Goal: Task Accomplishment & Management: Use online tool/utility

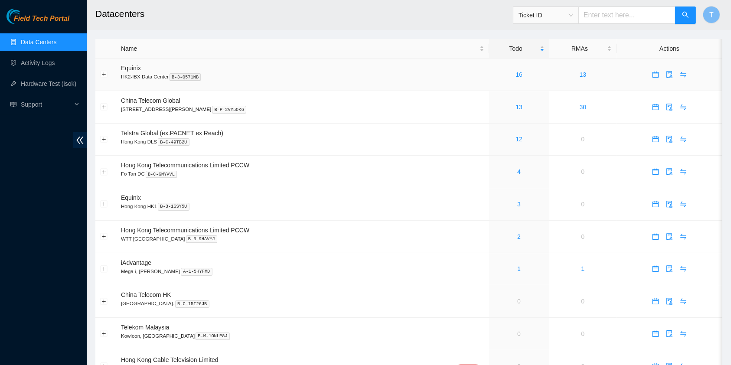
click at [503, 78] on div "16" at bounding box center [519, 75] width 51 height 10
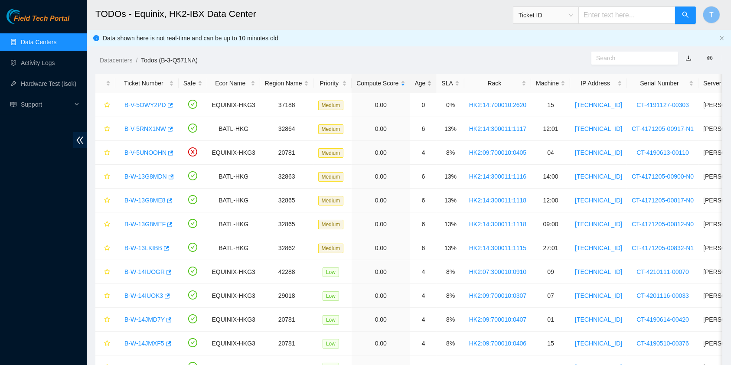
click at [431, 92] on table "Ticket Number Safe Ecor Name Region Name Priority Compute Score Age SLA Rack Ma…" at bounding box center [509, 274] width 829 height 401
click at [415, 85] on div "Age" at bounding box center [423, 83] width 17 height 10
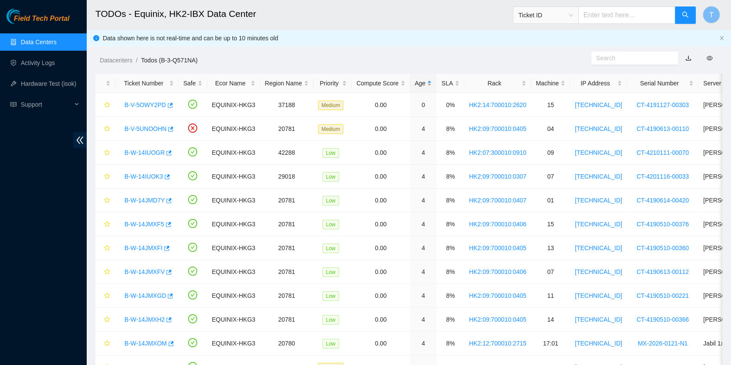
click at [415, 82] on div "Age" at bounding box center [423, 83] width 17 height 10
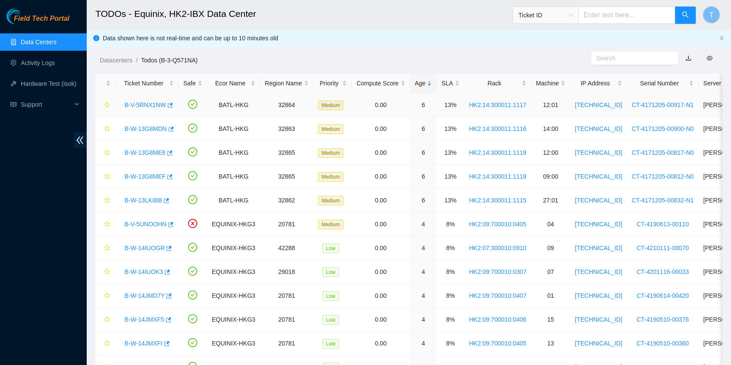
click at [159, 105] on link "B-V-5RNX1NW" at bounding box center [145, 104] width 42 height 7
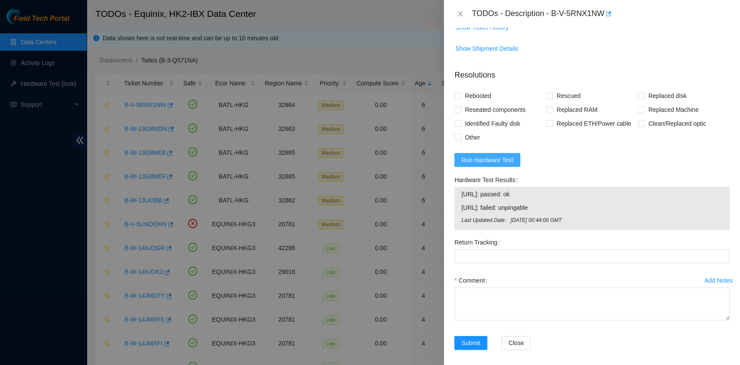
click at [505, 165] on span "Run Hardware Test" at bounding box center [487, 160] width 52 height 10
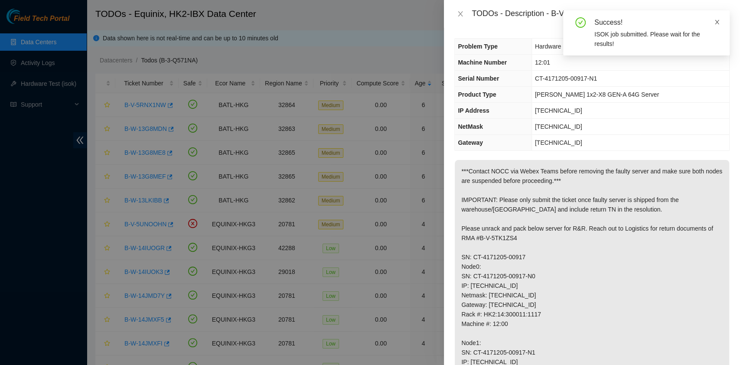
click at [719, 21] on icon "close" at bounding box center [717, 22] width 6 height 6
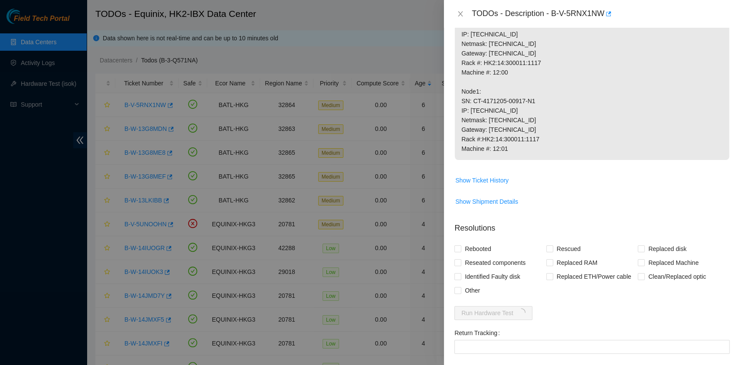
scroll to position [251, 0]
drag, startPoint x: 510, startPoint y: 123, endPoint x: 471, endPoint y: 120, distance: 38.7
click at [471, 120] on p "***Contact NOCC via Webex Teams before removing the faulty server and make sure…" at bounding box center [592, 35] width 274 height 252
click at [466, 128] on p "***Contact NOCC via Webex Teams before removing the faulty server and make sure…" at bounding box center [592, 35] width 274 height 252
drag, startPoint x: 470, startPoint y: 130, endPoint x: 475, endPoint y: 131, distance: 4.4
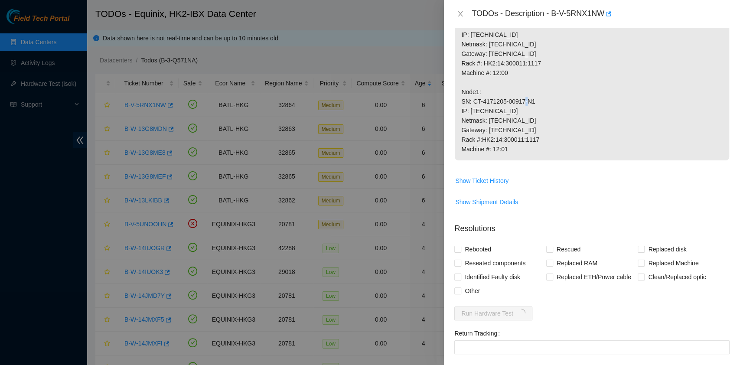
click at [475, 131] on p "***Contact NOCC via Webex Teams before removing the faulty server and make sure…" at bounding box center [592, 35] width 274 height 252
click at [467, 129] on p "***Contact NOCC via Webex Teams before removing the faulty server and make sure…" at bounding box center [592, 35] width 274 height 252
drag, startPoint x: 470, startPoint y: 129, endPoint x: 508, endPoint y: 133, distance: 38.8
click at [508, 133] on p "***Contact NOCC via Webex Teams before removing the faulty server and make sure…" at bounding box center [592, 35] width 274 height 252
copy p "23.204.140.153"
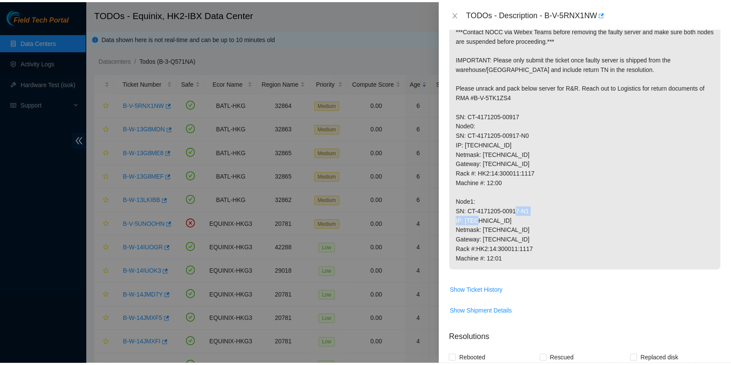
scroll to position [417, 0]
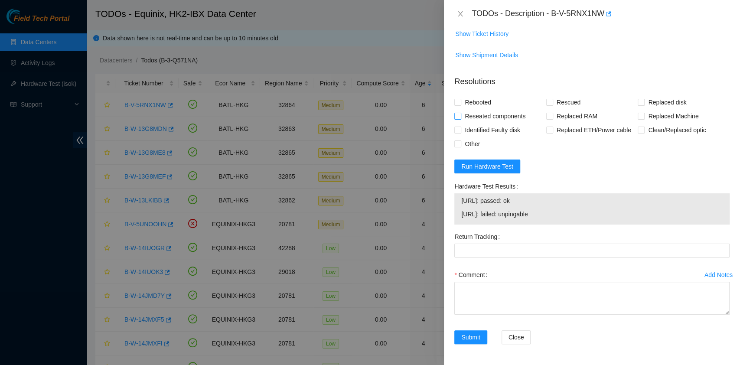
click at [493, 120] on span "Reseated components" at bounding box center [495, 116] width 68 height 14
click at [461, 119] on input "Reseated components" at bounding box center [457, 116] width 6 height 6
checkbox input "true"
click at [479, 104] on span "Rebooted" at bounding box center [477, 102] width 33 height 14
click at [461, 104] on input "Rebooted" at bounding box center [457, 102] width 6 height 6
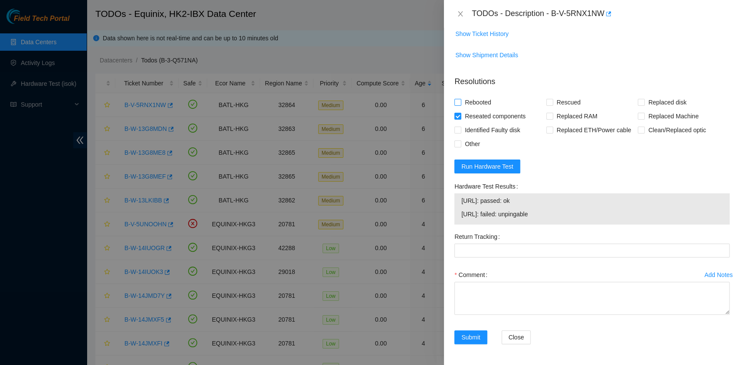
checkbox input "true"
click at [559, 107] on span "Rescued" at bounding box center [568, 102] width 31 height 14
click at [552, 105] on input "Rescued" at bounding box center [549, 102] width 6 height 6
checkbox input "true"
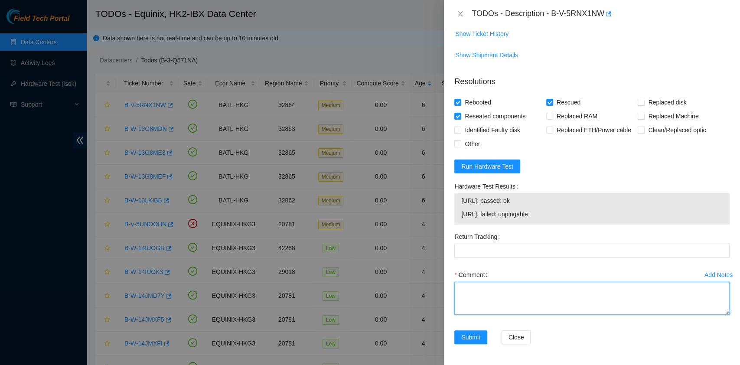
click at [538, 311] on textarea "Comment" at bounding box center [591, 298] width 275 height 33
type textarea "Node - 0 rescued pass ok Node 1 - No vga"
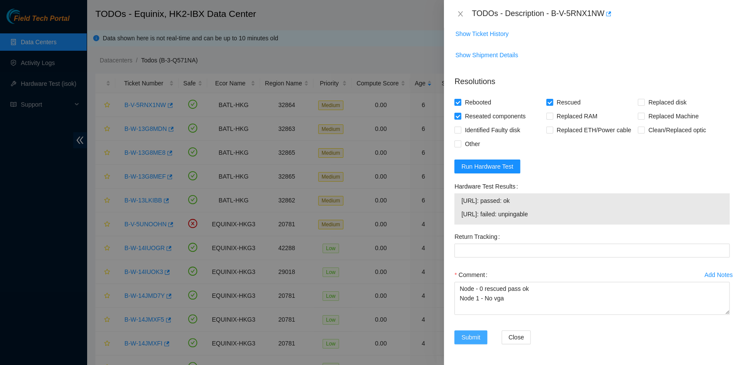
click at [475, 332] on button "Submit" at bounding box center [470, 337] width 33 height 14
drag, startPoint x: 552, startPoint y: 13, endPoint x: 605, endPoint y: 27, distance: 55.5
click at [605, 27] on div "TODOs - Description - B-V-5RNX1NW" at bounding box center [592, 14] width 296 height 28
copy div "B-V-5RNX1NW"
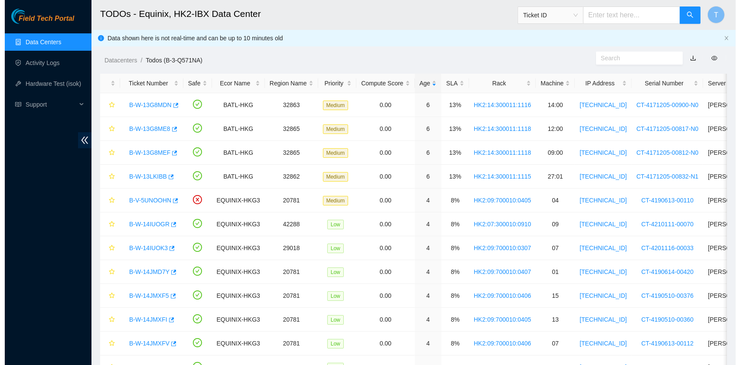
scroll to position [197, 0]
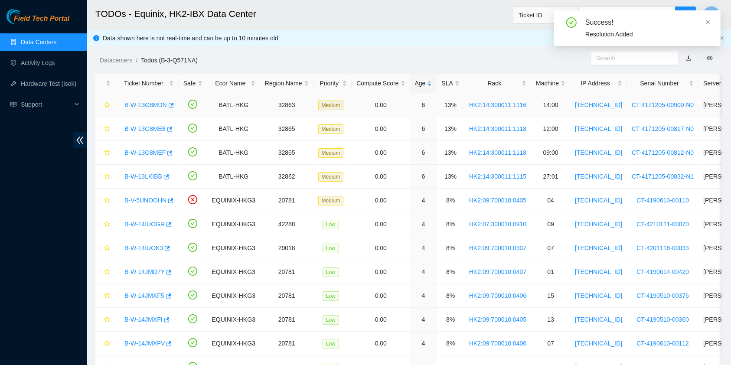
click at [142, 107] on link "B-W-13G8MDN" at bounding box center [145, 104] width 42 height 7
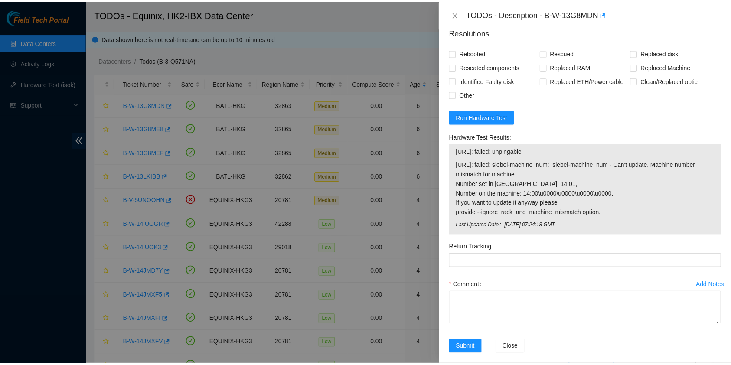
scroll to position [457, 0]
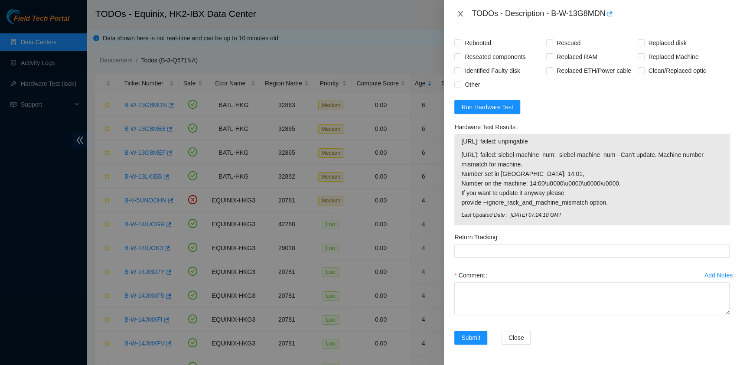
click at [461, 14] on icon "close" at bounding box center [460, 13] width 5 height 5
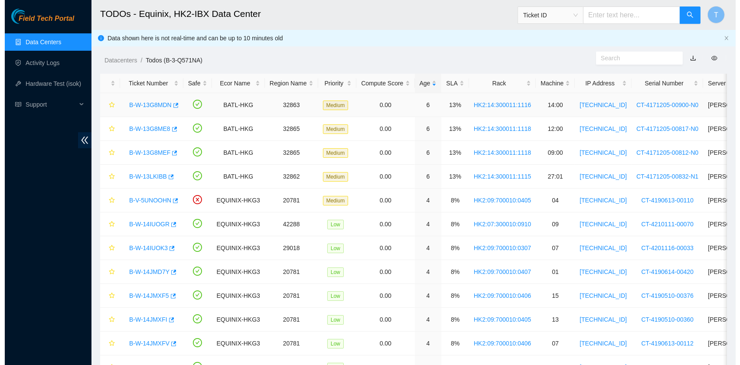
scroll to position [221, 0]
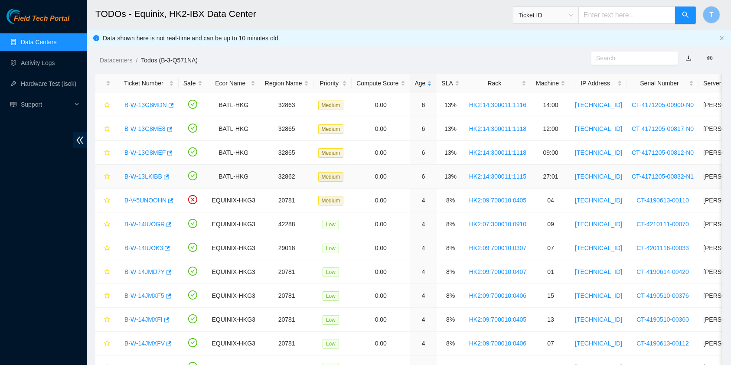
click at [136, 177] on link "B-W-13LKIBB" at bounding box center [143, 176] width 38 height 7
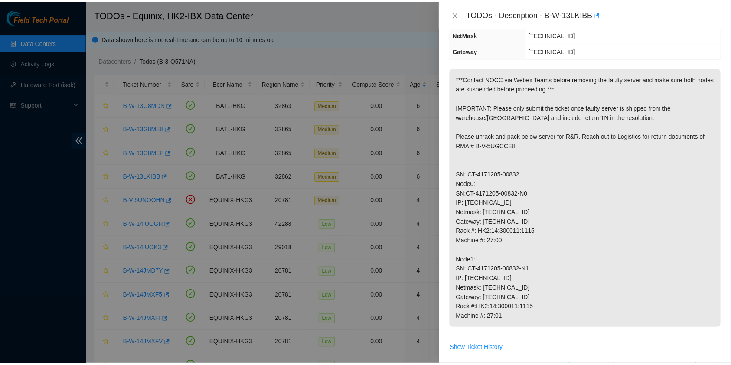
scroll to position [92, 0]
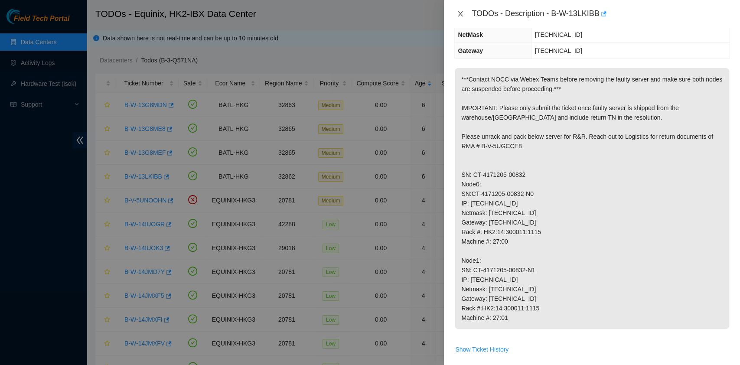
click at [461, 15] on icon "close" at bounding box center [460, 13] width 7 height 7
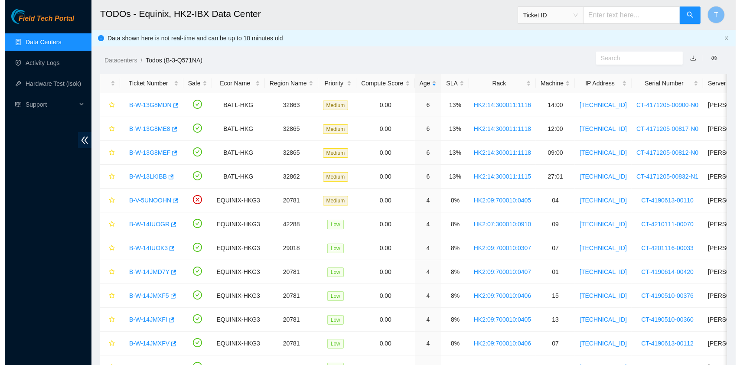
scroll to position [130, 0]
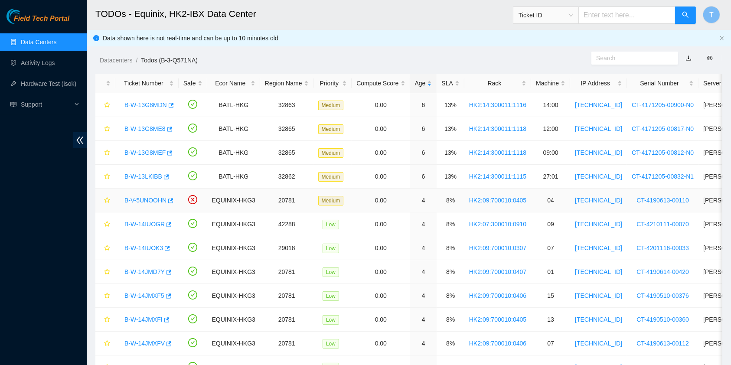
click at [149, 199] on link "B-V-5UNOOHN" at bounding box center [145, 200] width 42 height 7
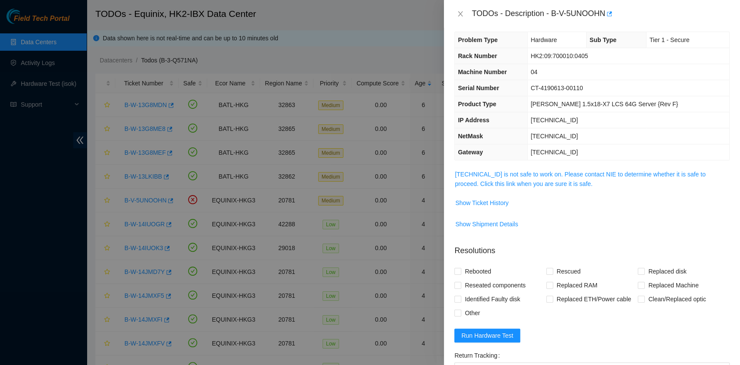
scroll to position [0, 0]
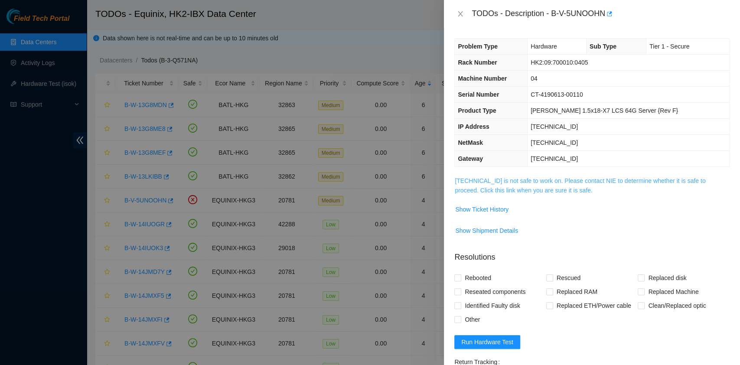
click at [535, 186] on link "23.202.35.63 is not safe to work on. Please contact NIE to determine whether it…" at bounding box center [580, 185] width 251 height 16
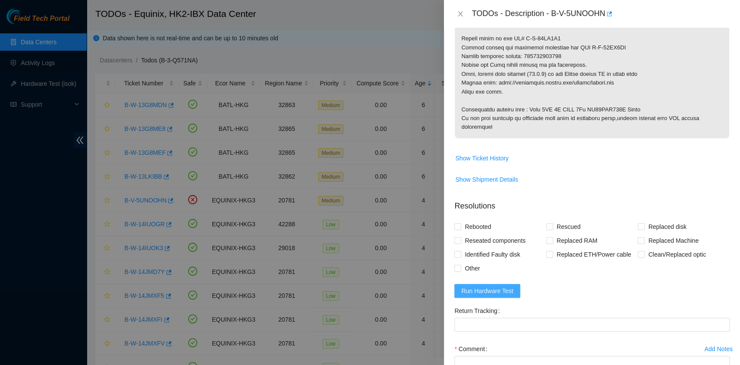
click at [503, 287] on span "Run Hardware Test" at bounding box center [487, 291] width 52 height 10
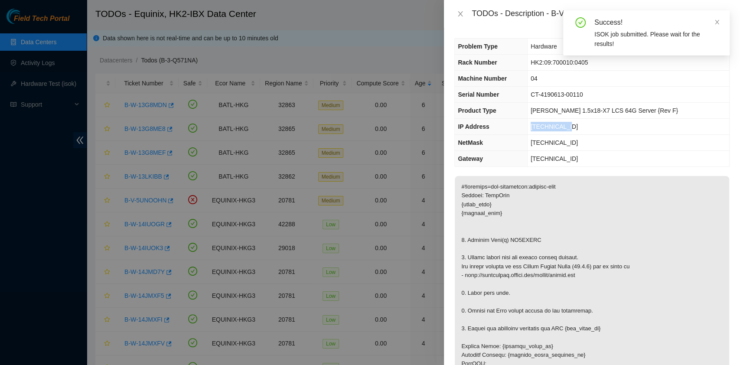
drag, startPoint x: 586, startPoint y: 124, endPoint x: 544, endPoint y: 124, distance: 42.1
click at [544, 124] on tr "IP Address 23.202.35.63" at bounding box center [592, 127] width 274 height 16
copy tr "23.202.35.63"
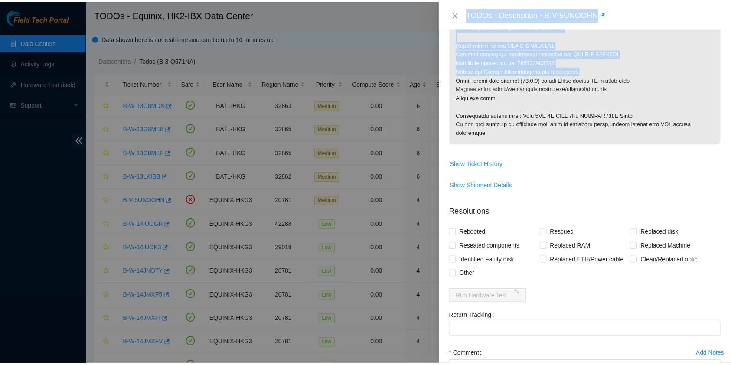
scroll to position [461, 0]
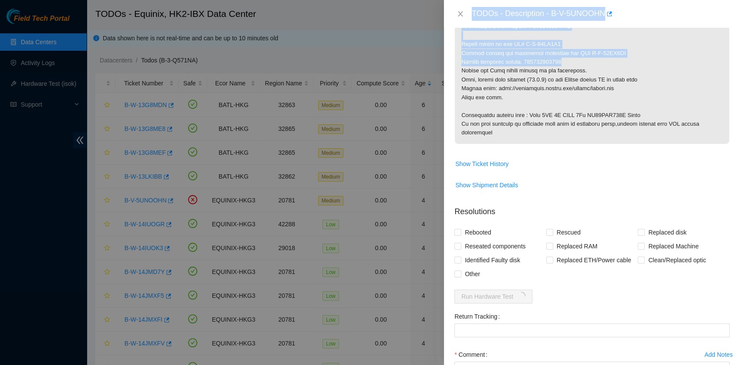
drag, startPoint x: 472, startPoint y: 13, endPoint x: 590, endPoint y: 64, distance: 128.0
click at [590, 64] on div "TODOs - Description - B-V-5UNOOHN Problem Type Hardware Sub Type Tier 1 - Secur…" at bounding box center [592, 182] width 296 height 365
copy div "TODOs - Description - B-V-5UNOOHN Problem Type Hardware Sub Type Tier 1 - Secur…"
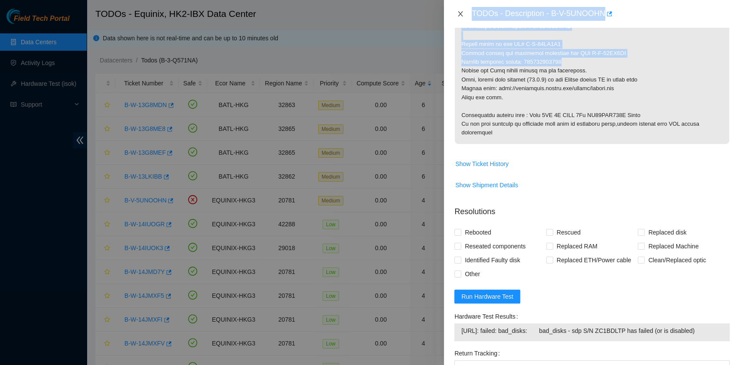
click at [457, 14] on icon "close" at bounding box center [460, 13] width 7 height 7
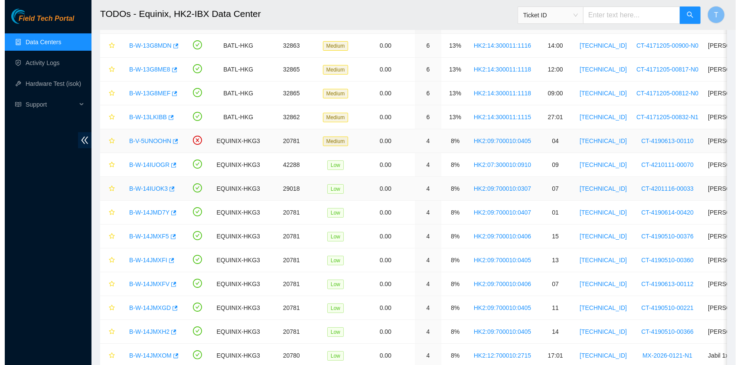
scroll to position [60, 0]
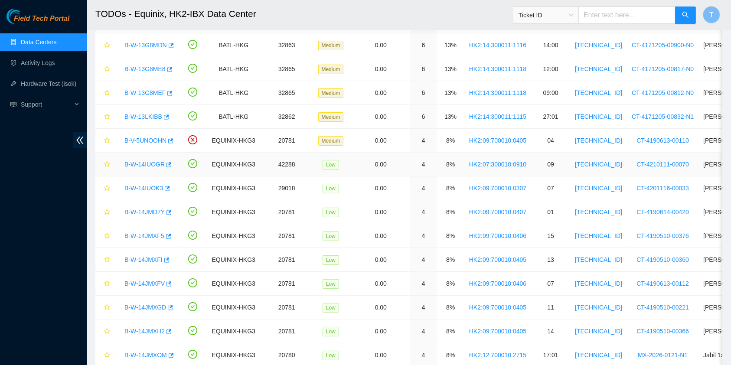
drag, startPoint x: 149, startPoint y: 162, endPoint x: 155, endPoint y: 165, distance: 6.8
click at [149, 162] on link "B-W-14IUOGR" at bounding box center [144, 164] width 40 height 7
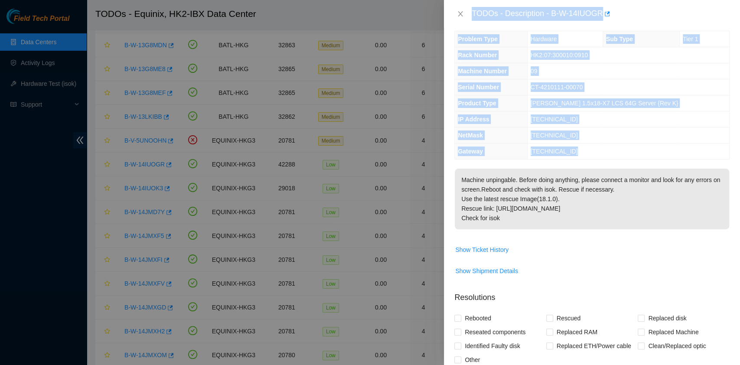
scroll to position [0, 0]
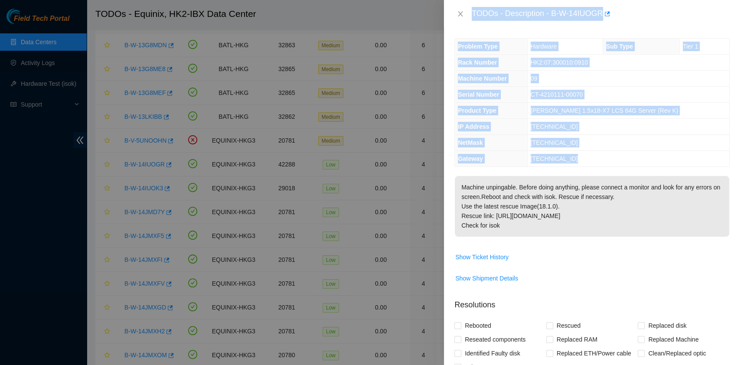
click at [579, 222] on p "Machine unpingable. Before doing anything, please connect a monitor and look fo…" at bounding box center [592, 206] width 274 height 61
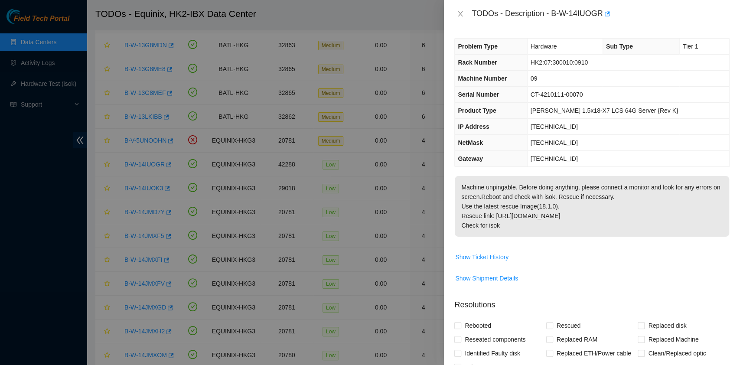
drag, startPoint x: 471, startPoint y: 13, endPoint x: 604, endPoint y: 224, distance: 249.4
click at [604, 224] on div "TODOs - Description - B-W-14IUOGR Problem Type Hardware Sub Type Tier 1 Rack Nu…" at bounding box center [592, 182] width 296 height 365
copy div "TODOs - Description - B-W-14IUOGR Problem Type Hardware Sub Type Tier 1 Rack Nu…"
click at [460, 11] on icon "close" at bounding box center [460, 13] width 7 height 7
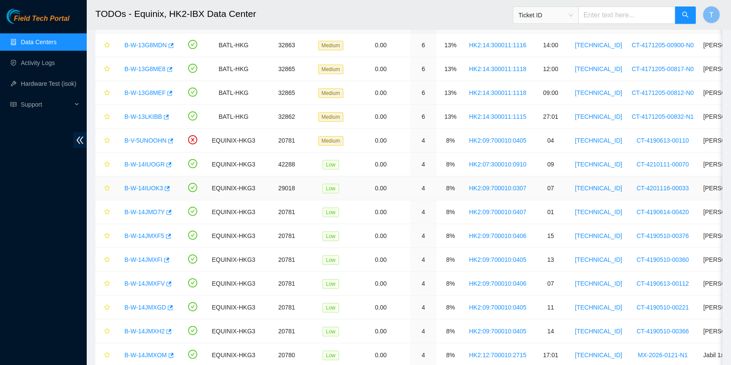
click at [148, 187] on link "B-W-14IUOK3" at bounding box center [143, 188] width 39 height 7
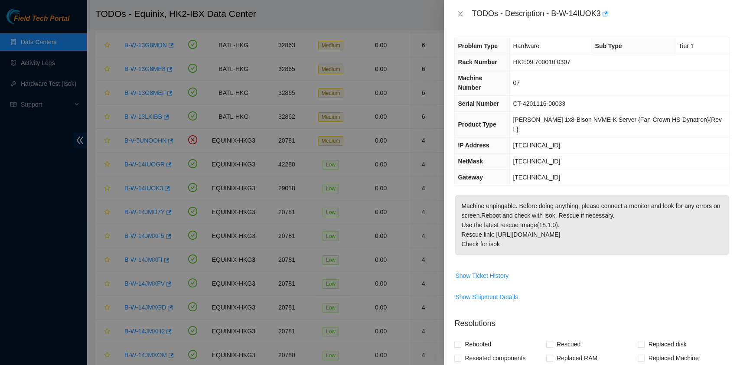
click at [565, 195] on p "Machine unpingable. Before doing anything, please connect a monitor and look fo…" at bounding box center [592, 225] width 274 height 61
drag, startPoint x: 500, startPoint y: 224, endPoint x: 469, endPoint y: 22, distance: 203.9
click at [469, 22] on div "TODOs - Description - B-W-14IUOK3 Problem Type Hardware Sub Type Tier 1 Rack Nu…" at bounding box center [592, 182] width 296 height 365
copy div "TODOs - Description - B-W-14IUOK3 Problem Type Hardware Sub Type Tier 1 Rack Nu…"
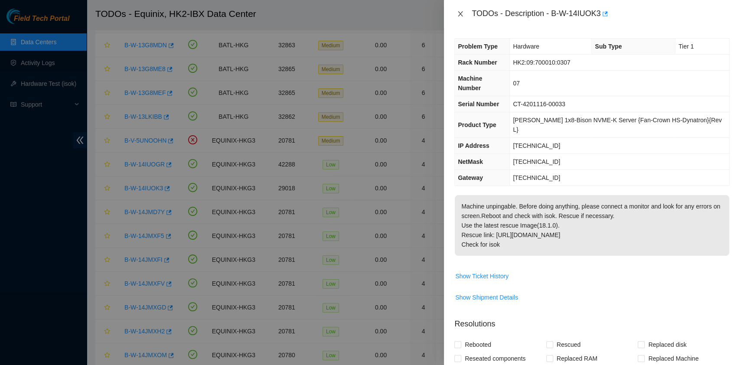
click at [461, 12] on icon "close" at bounding box center [460, 13] width 5 height 5
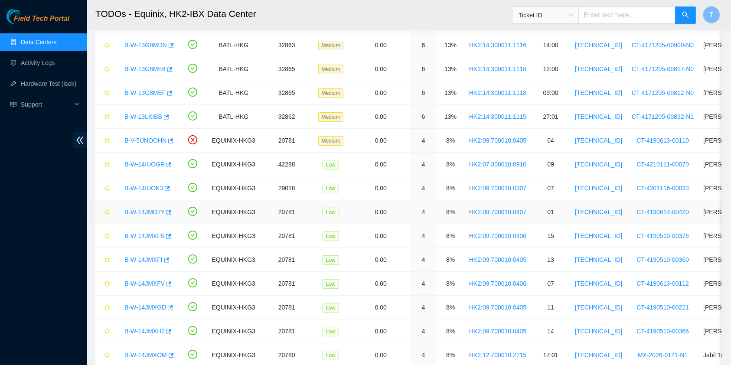
click at [146, 212] on link "B-W-14JMD7Y" at bounding box center [144, 212] width 40 height 7
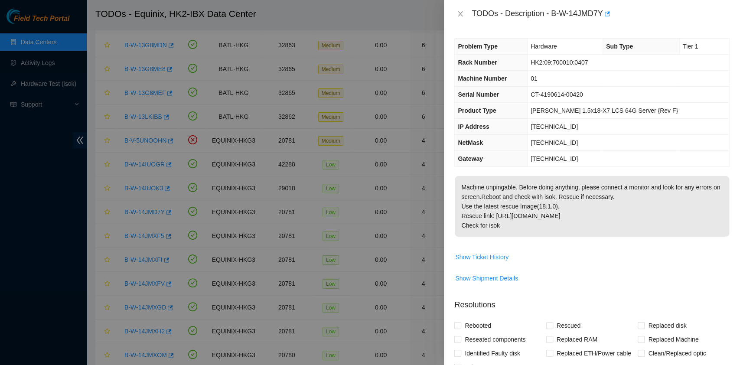
click at [555, 202] on p "Machine unpingable. Before doing anything, please connect a monitor and look fo…" at bounding box center [592, 206] width 274 height 61
click at [510, 237] on span "Machine unpingable. Before doing anything, please connect a monitor and look fo…" at bounding box center [592, 209] width 274 height 67
drag, startPoint x: 507, startPoint y: 228, endPoint x: 464, endPoint y: 26, distance: 206.3
click at [464, 26] on div "TODOs - Description - B-W-14JMD7Y Problem Type Hardware Sub Type Tier 1 Rack Nu…" at bounding box center [592, 182] width 296 height 365
copy div "TODOs - Description - B-W-14JMD7Y Problem Type Hardware Sub Type Tier 1 Rack Nu…"
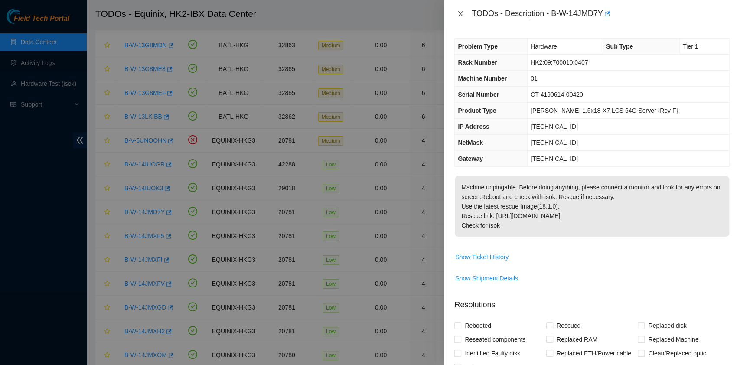
click at [462, 17] on button "Close" at bounding box center [460, 14] width 12 height 8
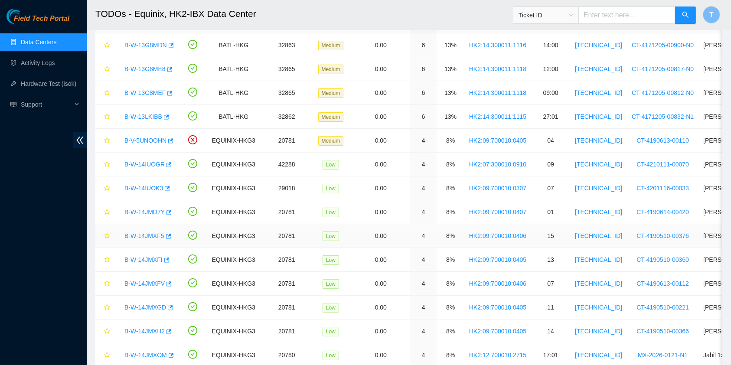
click at [150, 235] on link "B-W-14JMXF5" at bounding box center [144, 235] width 40 height 7
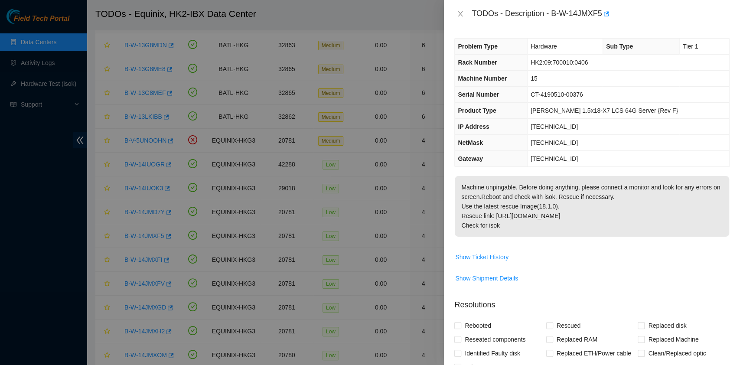
click at [634, 176] on p "Machine unpingable. Before doing anything, please connect a monitor and look fo…" at bounding box center [592, 206] width 274 height 61
drag, startPoint x: 509, startPoint y: 226, endPoint x: 469, endPoint y: 17, distance: 212.8
click at [469, 17] on div "TODOs - Description - B-W-14JMXF5 Problem Type Hardware Sub Type Tier 1 Rack Nu…" at bounding box center [592, 182] width 296 height 365
copy div "TODOs - Description - B-W-14JMXF5 Problem Type Hardware Sub Type Tier 1 Rack Nu…"
click at [461, 15] on icon "close" at bounding box center [460, 13] width 5 height 5
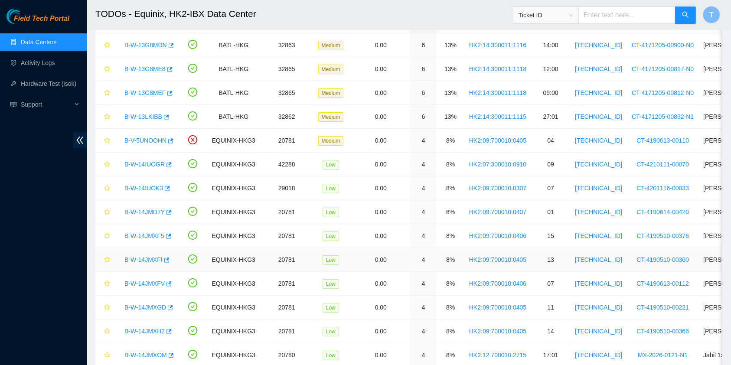
click at [153, 257] on link "B-W-14JMXFI" at bounding box center [143, 259] width 38 height 7
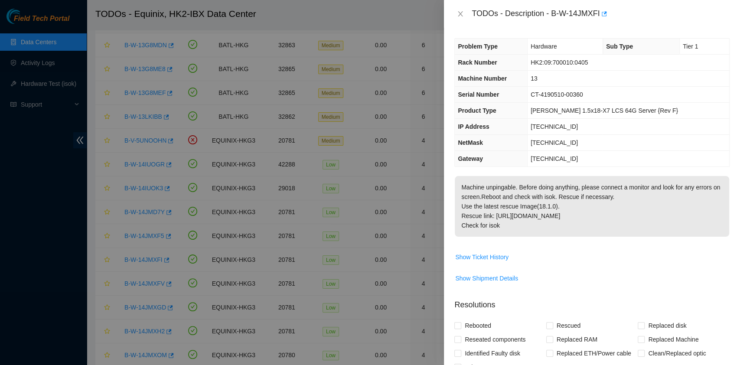
click at [567, 217] on p "Machine unpingable. Before doing anything, please connect a monitor and look fo…" at bounding box center [592, 206] width 274 height 61
drag, startPoint x: 530, startPoint y: 231, endPoint x: 458, endPoint y: 19, distance: 223.7
click at [458, 19] on div "TODOs - Description - B-W-14JMXFI Problem Type Hardware Sub Type Tier 1 Rack Nu…" at bounding box center [592, 182] width 296 height 365
copy div "TODOs - Description - B-W-14JMXFI Problem Type Hardware Sub Type Tier 1 Rack Nu…"
click at [464, 13] on icon "close" at bounding box center [460, 13] width 7 height 7
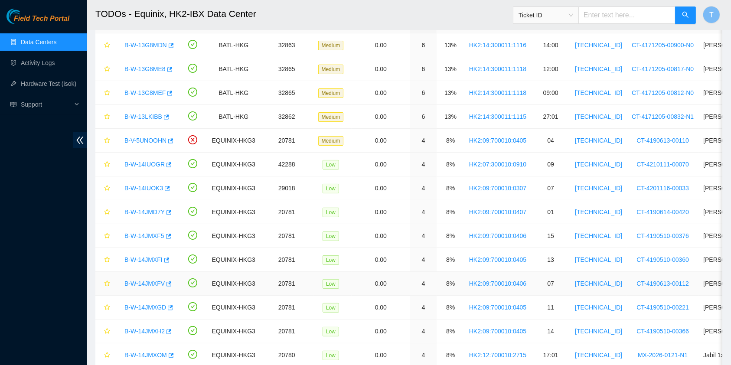
click at [152, 283] on link "B-W-14JMXFV" at bounding box center [144, 283] width 40 height 7
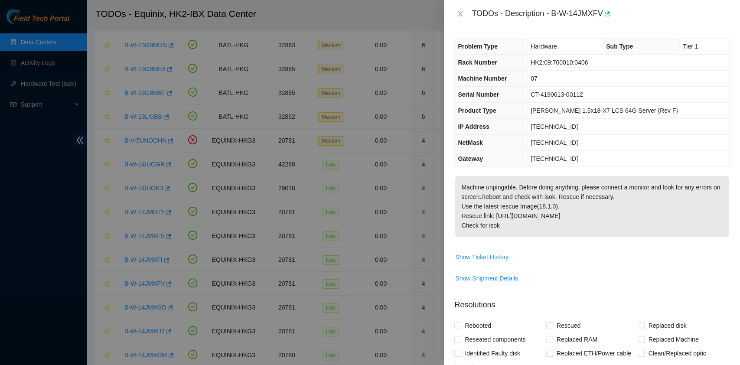
click at [587, 207] on p "Machine unpingable. Before doing anything, please connect a monitor and look fo…" at bounding box center [592, 206] width 274 height 61
drag, startPoint x: 481, startPoint y: 219, endPoint x: 462, endPoint y: 20, distance: 200.0
click at [462, 20] on div "TODOs - Description - B-W-14JMXFV Problem Type Hardware Sub Type Tier 1 Rack Nu…" at bounding box center [592, 182] width 296 height 365
copy div "TODOs - Description - B-W-14JMXFV Problem Type Hardware Sub Type Tier 1 Rack Nu…"
click at [465, 21] on div "TODOs - Description - B-W-14JMXFV" at bounding box center [592, 14] width 296 height 28
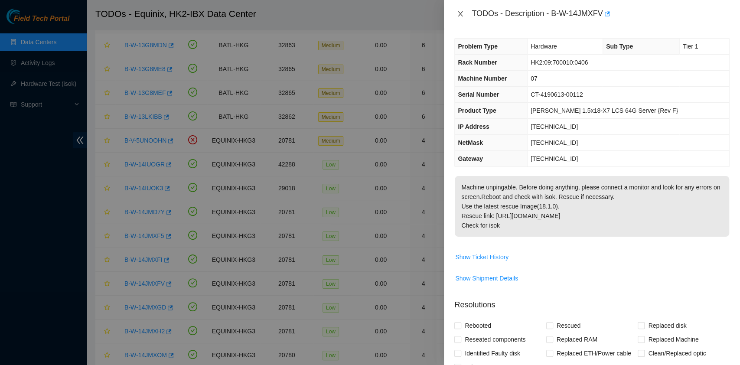
click at [457, 16] on icon "close" at bounding box center [460, 13] width 7 height 7
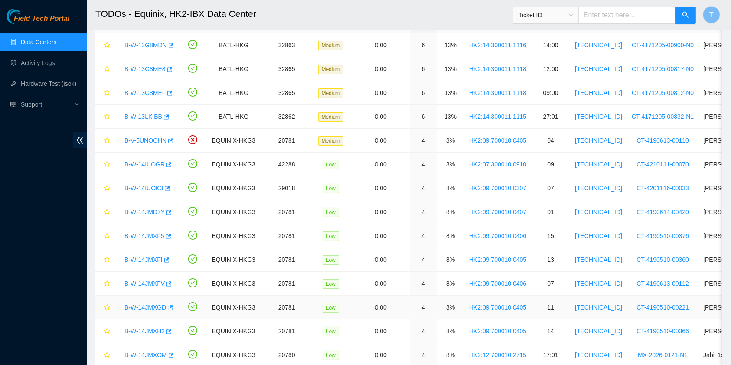
click at [155, 304] on link "B-W-14JMXGD" at bounding box center [145, 307] width 42 height 7
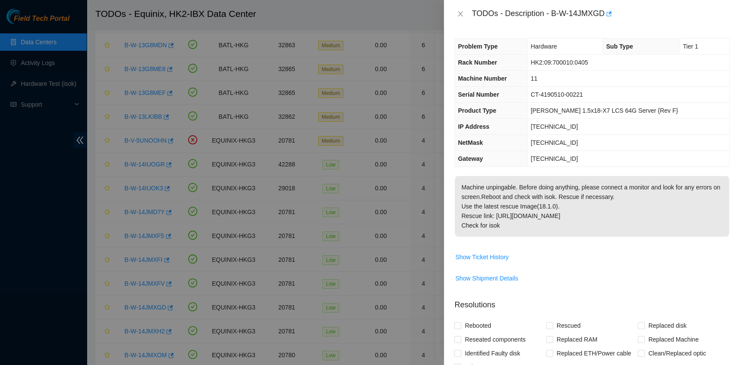
click at [529, 218] on p "Machine unpingable. Before doing anything, please connect a monitor and look fo…" at bounding box center [592, 206] width 274 height 61
drag, startPoint x: 517, startPoint y: 221, endPoint x: 472, endPoint y: 22, distance: 204.1
click at [472, 22] on div "TODOs - Description - B-W-14JMXGD Problem Type Hardware Sub Type Tier 1 Rack Nu…" at bounding box center [592, 182] width 296 height 365
click at [463, 14] on icon "close" at bounding box center [460, 13] width 7 height 7
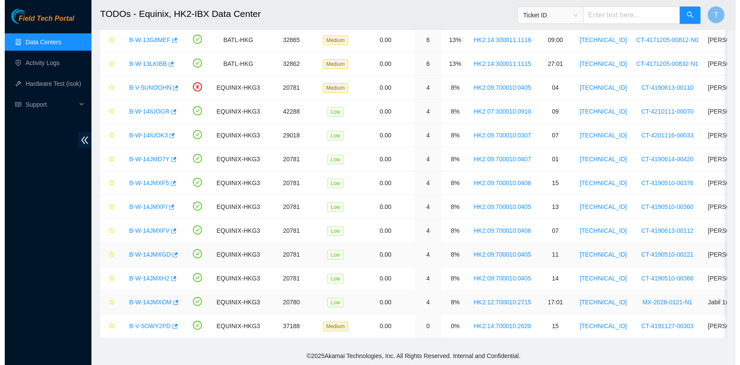
scroll to position [121, 0]
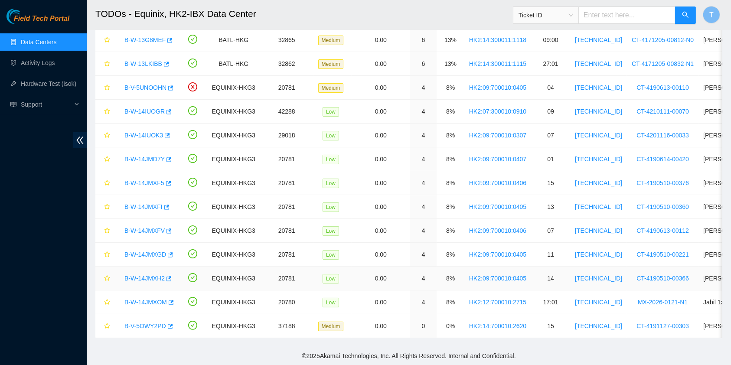
click at [139, 275] on link "B-W-14JMXH2" at bounding box center [144, 278] width 40 height 7
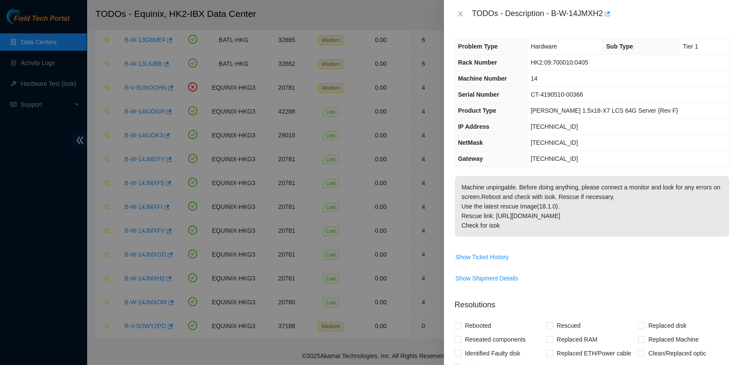
click at [526, 233] on p "Machine unpingable. Before doing anything, please connect a monitor and look fo…" at bounding box center [592, 206] width 274 height 61
drag, startPoint x: 505, startPoint y: 221, endPoint x: 472, endPoint y: 12, distance: 212.1
click at [472, 12] on div "TODOs - Description - B-W-14JMXH2 Problem Type Hardware Sub Type Tier 1 Rack Nu…" at bounding box center [592, 182] width 296 height 365
click at [459, 11] on icon "close" at bounding box center [460, 13] width 7 height 7
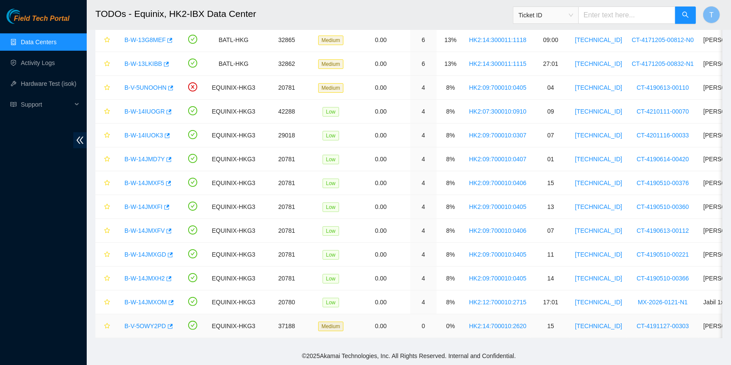
click at [140, 323] on link "B-V-5OWY2PD" at bounding box center [145, 326] width 42 height 7
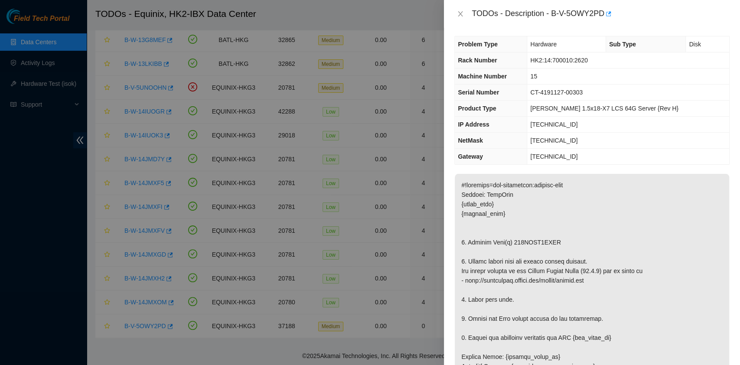
scroll to position [0, 0]
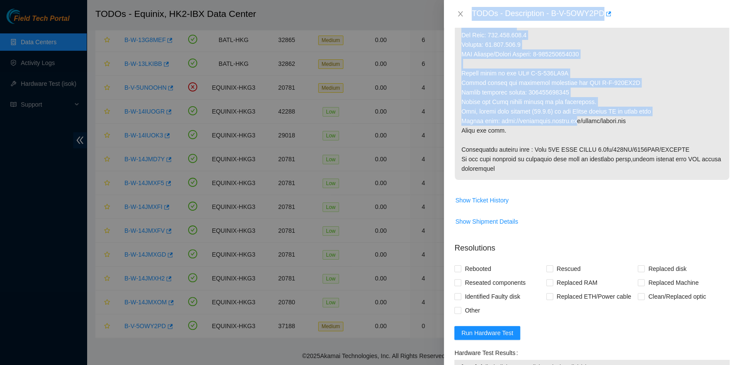
scroll to position [459, 0]
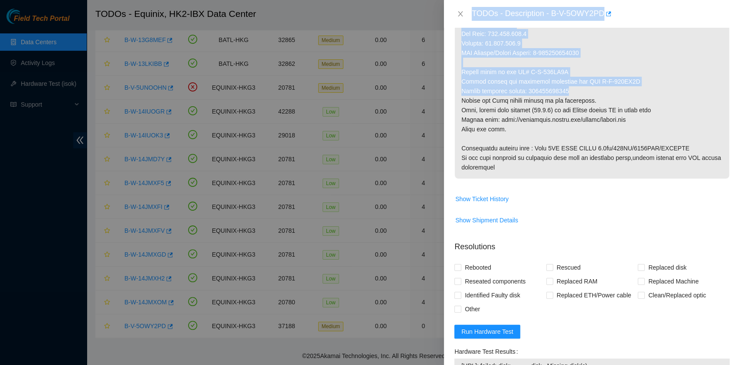
drag, startPoint x: 471, startPoint y: 10, endPoint x: 569, endPoint y: 94, distance: 129.8
click at [569, 94] on div "TODOs - Description - B-V-5OWY2PD Problem Type Hardware Sub Type Disk Rack Numb…" at bounding box center [592, 182] width 296 height 365
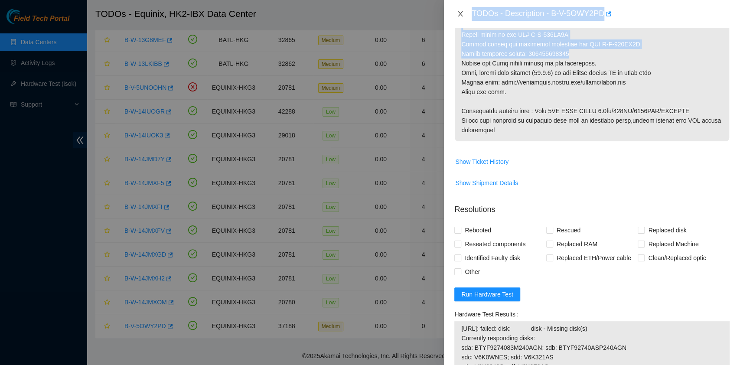
click at [461, 14] on icon "close" at bounding box center [460, 13] width 5 height 5
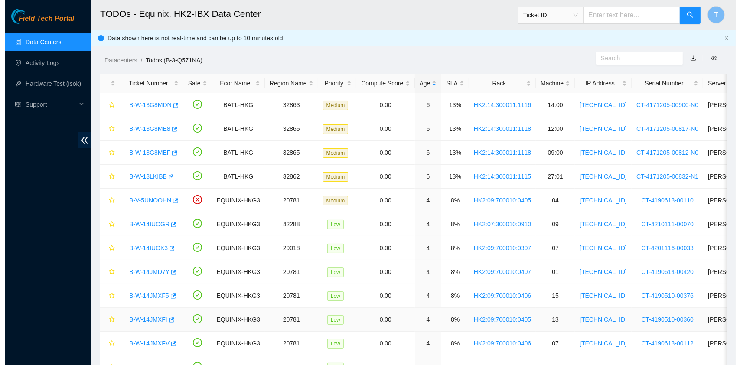
scroll to position [0, 0]
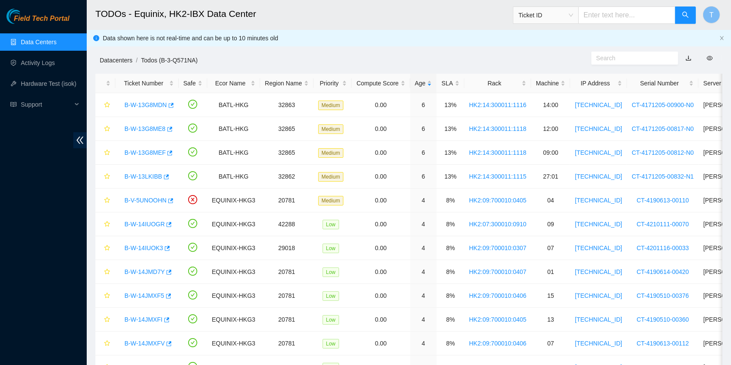
click at [118, 61] on link "Datacenters" at bounding box center [116, 60] width 33 height 7
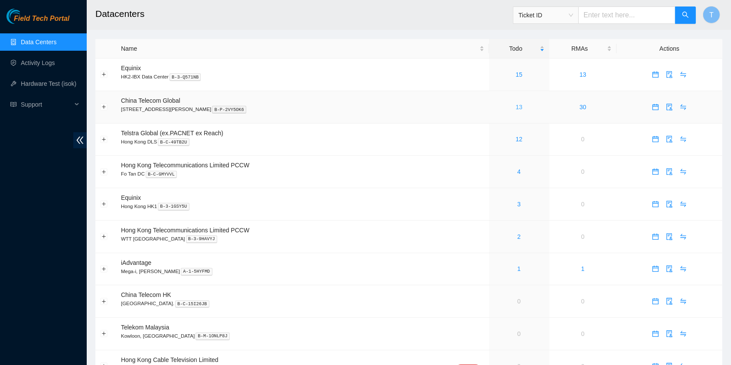
click at [516, 108] on link "13" at bounding box center [519, 107] width 7 height 7
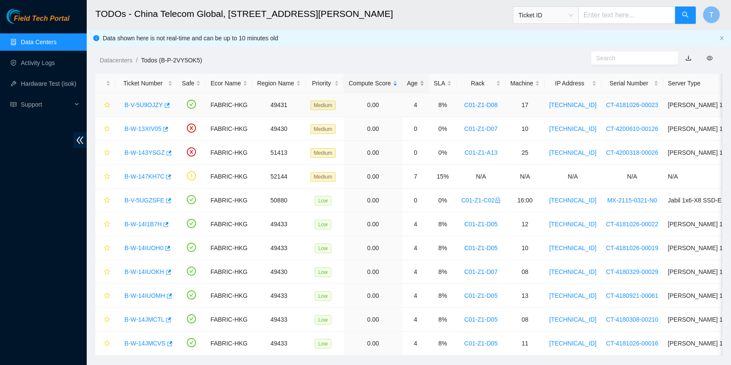
click at [413, 88] on div "Age" at bounding box center [415, 83] width 17 height 10
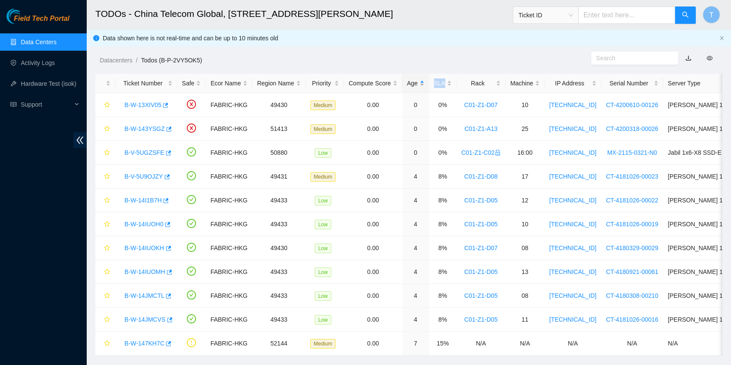
click at [413, 88] on div "Age" at bounding box center [415, 83] width 17 height 10
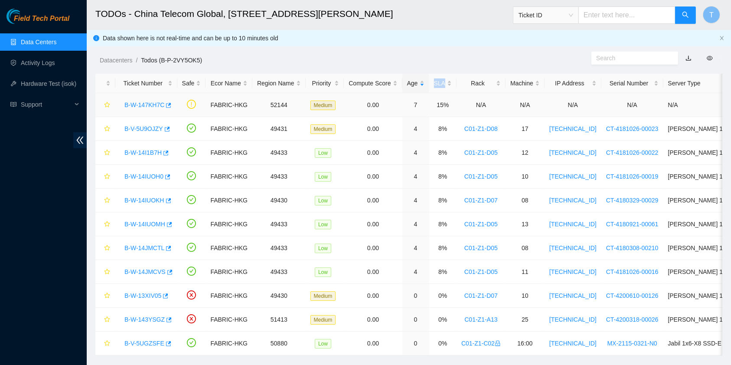
click at [131, 105] on link "B-W-147KH7C" at bounding box center [144, 104] width 40 height 7
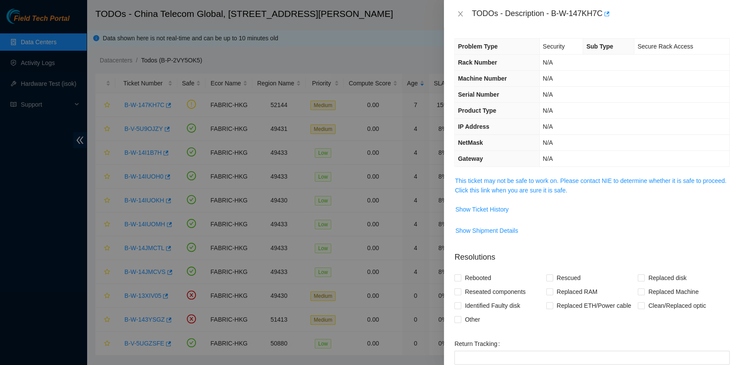
click at [542, 176] on td "This ticket may not be safe to work on. Please contact NIE to determine whether…" at bounding box center [591, 189] width 275 height 26
click at [543, 181] on link "This ticket may not be safe to work on. Please contact NIE to determine whether…" at bounding box center [590, 185] width 271 height 16
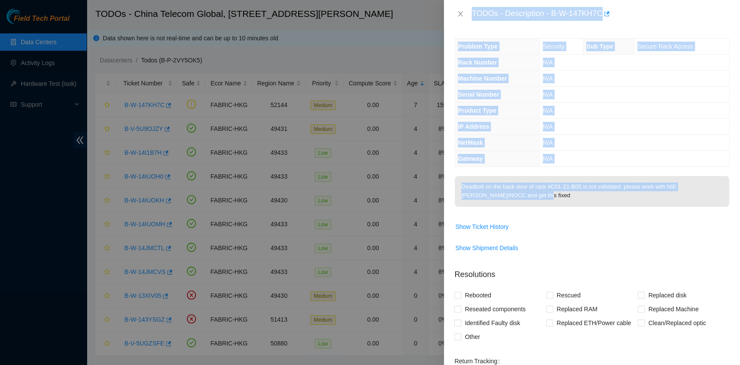
drag, startPoint x: 474, startPoint y: 11, endPoint x: 552, endPoint y: 206, distance: 210.3
click at [552, 206] on div "TODOs - Description - B-W-147KH7C Problem Type Security Sub Type Secure Rack Ac…" at bounding box center [592, 182] width 296 height 365
click at [461, 11] on icon "close" at bounding box center [460, 13] width 7 height 7
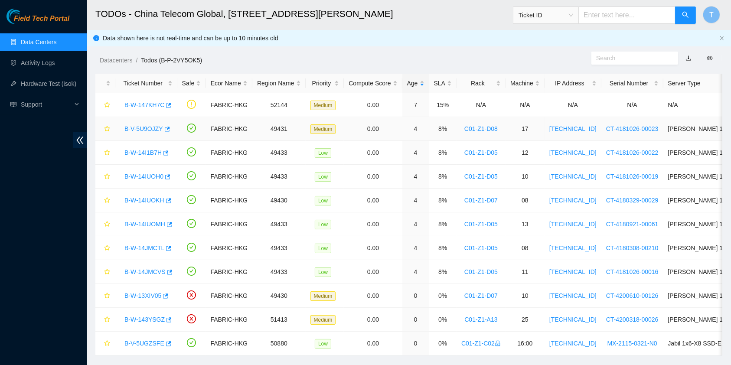
click at [135, 127] on link "B-V-5U9OJZY" at bounding box center [143, 128] width 39 height 7
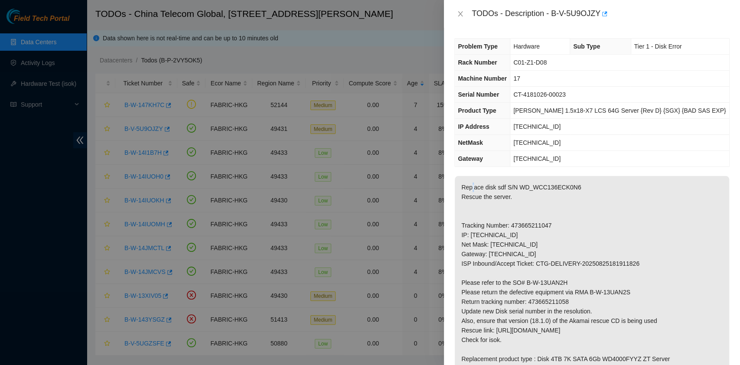
click at [473, 176] on td "Replace disk sdf S/N WD_WCC136ECK0N6 Rescue the server. Tracking Number: 473665…" at bounding box center [591, 289] width 275 height 227
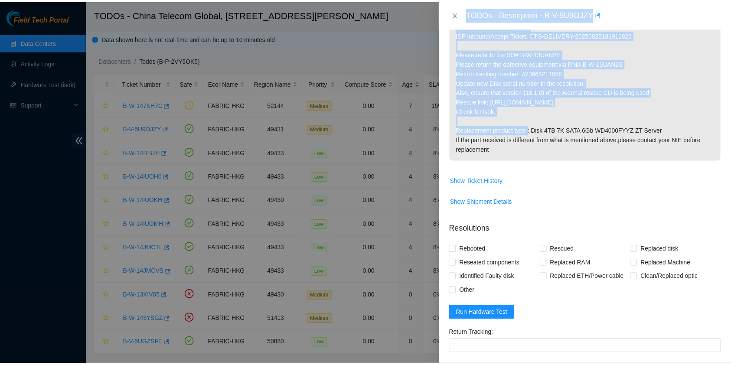
scroll to position [231, 0]
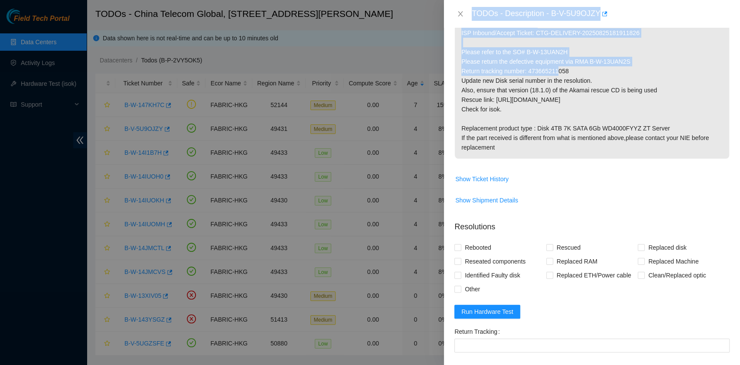
drag, startPoint x: 473, startPoint y: 10, endPoint x: 588, endPoint y: 75, distance: 131.6
click at [588, 75] on div "TODOs - Description - B-V-5U9OJZY Problem Type Hardware Sub Type Tier 1 - Disk …" at bounding box center [592, 182] width 296 height 365
click at [458, 15] on icon "close" at bounding box center [460, 13] width 7 height 7
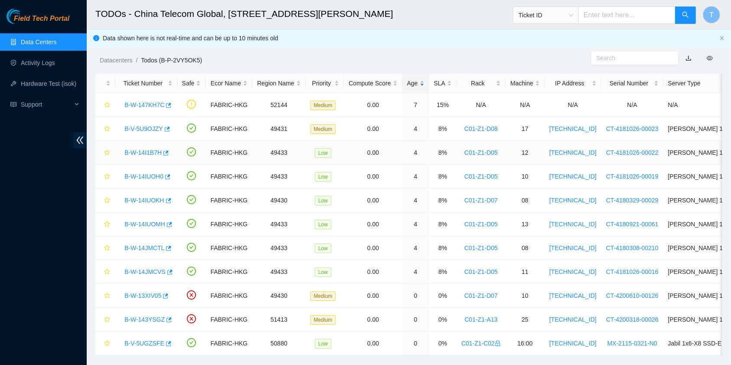
click at [149, 153] on link "B-W-14I1B7H" at bounding box center [142, 152] width 37 height 7
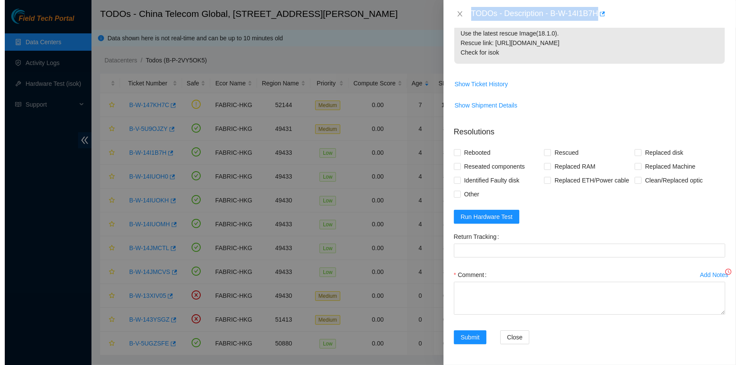
scroll to position [173, 0]
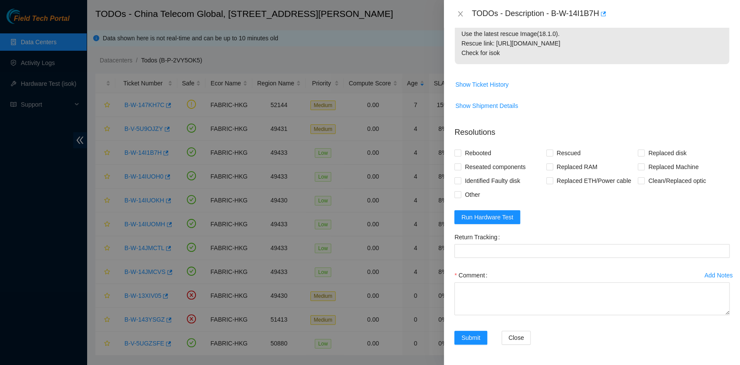
click at [552, 104] on span "Show Shipment Details" at bounding box center [592, 106] width 274 height 14
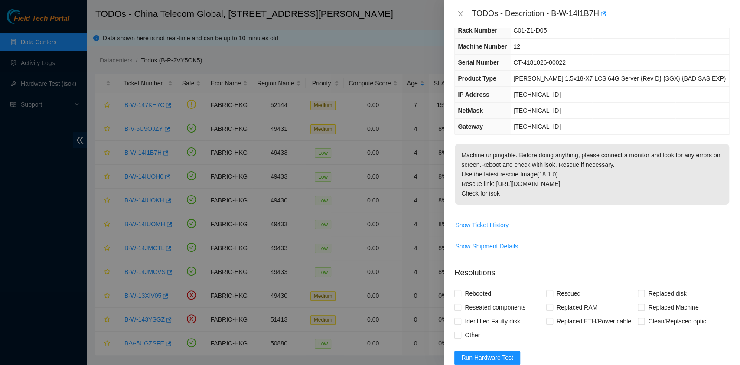
scroll to position [0, 0]
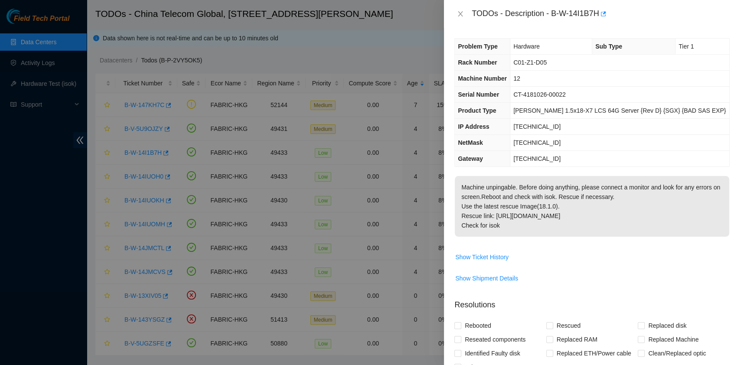
drag, startPoint x: 472, startPoint y: 12, endPoint x: 635, endPoint y: 223, distance: 266.5
click at [635, 223] on div "TODOs - Description - B-W-14I1B7H Problem Type Hardware Sub Type Tier 1 Rack Nu…" at bounding box center [592, 182] width 296 height 365
click at [462, 14] on icon "close" at bounding box center [460, 13] width 7 height 7
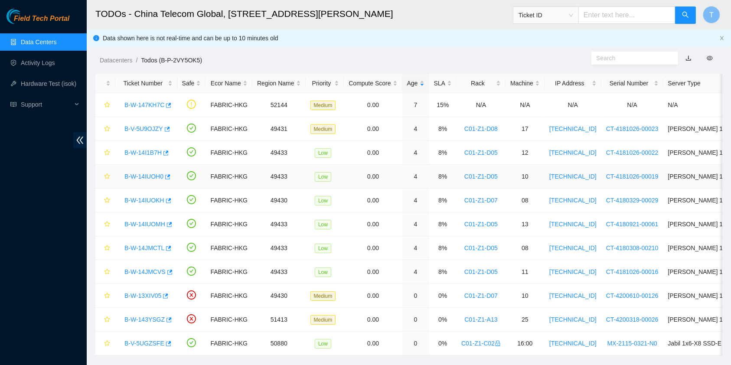
click at [143, 180] on div "B-W-14IUOH0" at bounding box center [146, 177] width 52 height 14
click at [145, 176] on link "B-W-14IUOH0" at bounding box center [143, 176] width 39 height 7
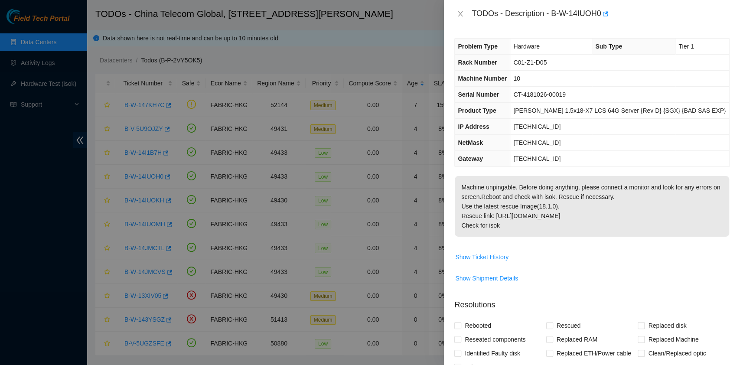
drag, startPoint x: 572, startPoint y: 193, endPoint x: 556, endPoint y: 196, distance: 16.8
click at [572, 193] on p "Machine unpingable. Before doing anything, please connect a monitor and look fo…" at bounding box center [592, 206] width 274 height 61
drag, startPoint x: 469, startPoint y: 14, endPoint x: 606, endPoint y: 227, distance: 253.0
click at [606, 227] on div "TODOs - Description - B-W-14IUOH0 Problem Type Hardware Sub Type Tier 1 Rack Nu…" at bounding box center [592, 182] width 296 height 365
click at [594, 222] on p "Machine unpingable. Before doing anything, please connect a monitor and look fo…" at bounding box center [592, 206] width 274 height 61
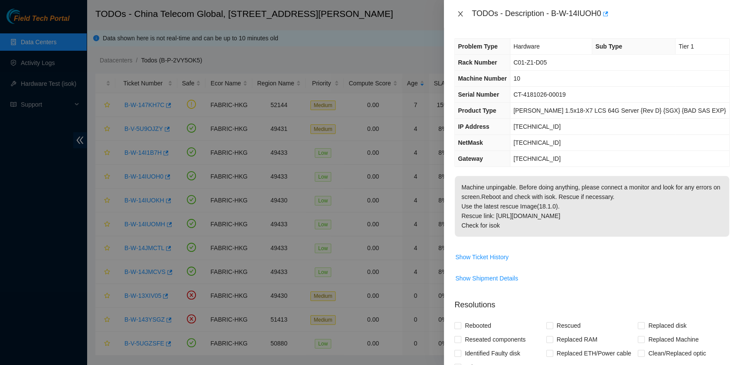
click at [462, 12] on icon "close" at bounding box center [460, 13] width 5 height 5
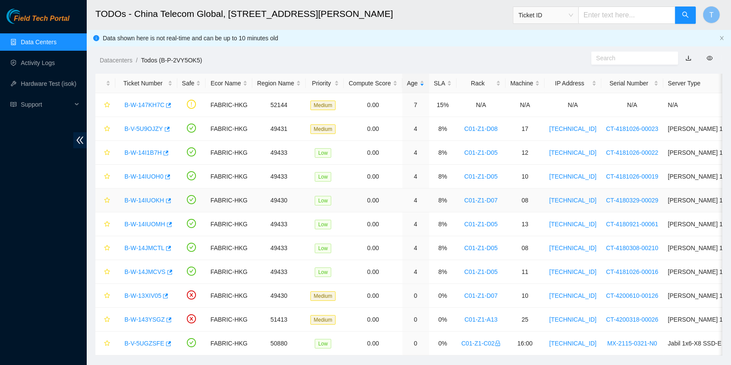
click at [146, 198] on link "B-W-14IUOKH" at bounding box center [144, 200] width 40 height 7
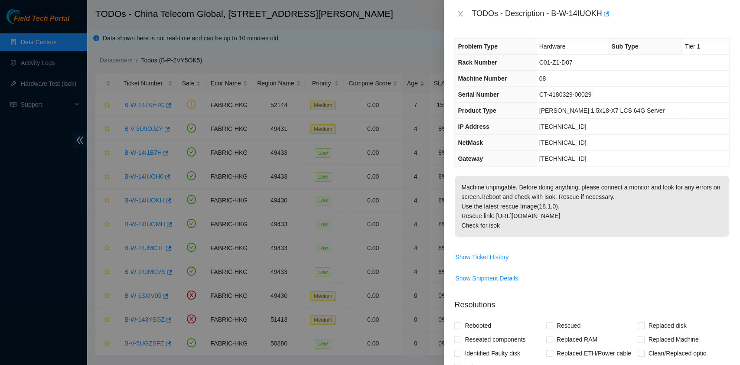
click at [534, 214] on p "Machine unpingable. Before doing anything, please connect a monitor and look fo…" at bounding box center [592, 206] width 274 height 61
drag, startPoint x: 503, startPoint y: 227, endPoint x: 470, endPoint y: 16, distance: 214.3
click at [470, 16] on div "TODOs - Description - B-W-14IUOKH Problem Type Hardware Sub Type Tier 1 Rack Nu…" at bounding box center [592, 182] width 296 height 365
click at [462, 10] on button "Close" at bounding box center [460, 14] width 12 height 8
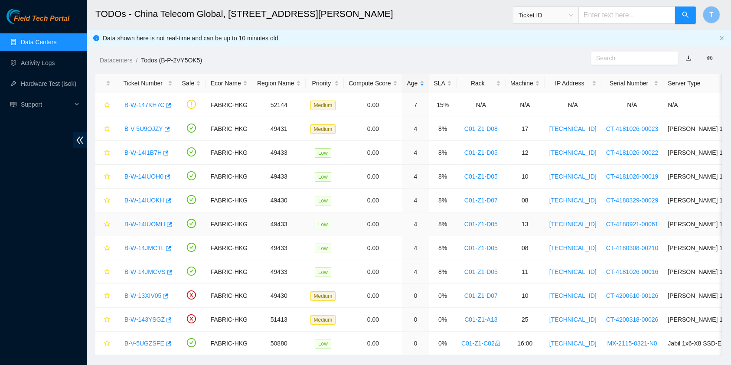
click at [146, 226] on link "B-W-14IUOMH" at bounding box center [144, 224] width 41 height 7
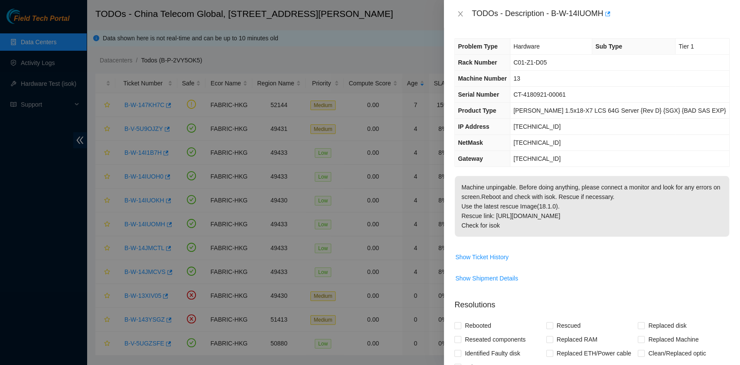
click at [535, 196] on p "Machine unpingable. Before doing anything, please connect a monitor and look fo…" at bounding box center [592, 206] width 274 height 61
drag, startPoint x: 513, startPoint y: 231, endPoint x: 464, endPoint y: 19, distance: 217.0
click at [464, 19] on div "TODOs - Description - B-W-14IUOMH Problem Type Hardware Sub Type Tier 1 Rack Nu…" at bounding box center [592, 182] width 296 height 365
click at [461, 11] on icon "close" at bounding box center [460, 13] width 7 height 7
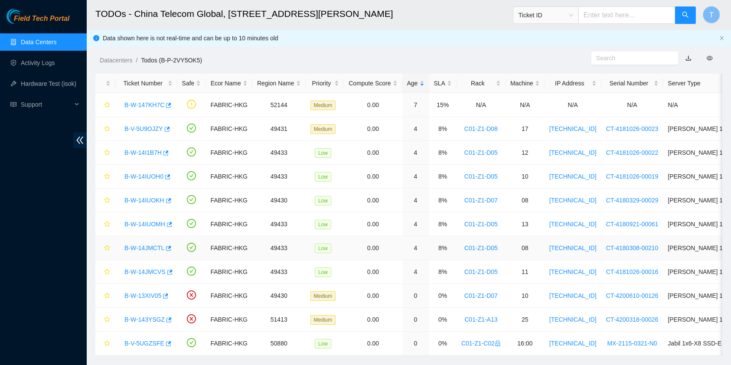
click at [142, 248] on link "B-W-14JMCTL" at bounding box center [144, 248] width 40 height 7
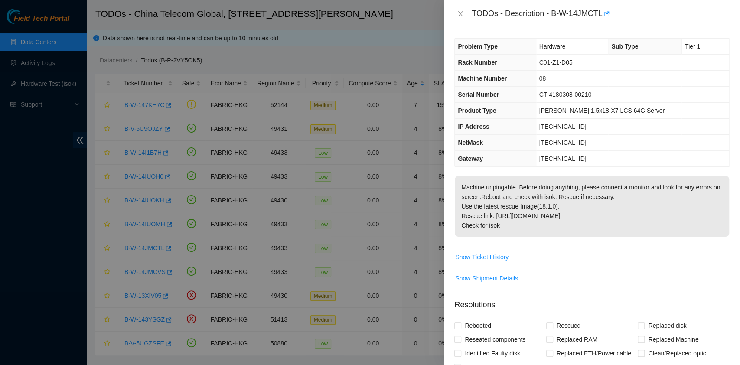
click at [548, 204] on p "Machine unpingable. Before doing anything, please connect a monitor and look fo…" at bounding box center [592, 206] width 274 height 61
drag, startPoint x: 510, startPoint y: 227, endPoint x: 470, endPoint y: 13, distance: 218.0
click at [470, 13] on div "TODOs - Description - B-W-14JMCTL Problem Type Hardware Sub Type Tier 1 Rack Nu…" at bounding box center [592, 182] width 296 height 365
click at [461, 13] on icon "close" at bounding box center [460, 13] width 5 height 5
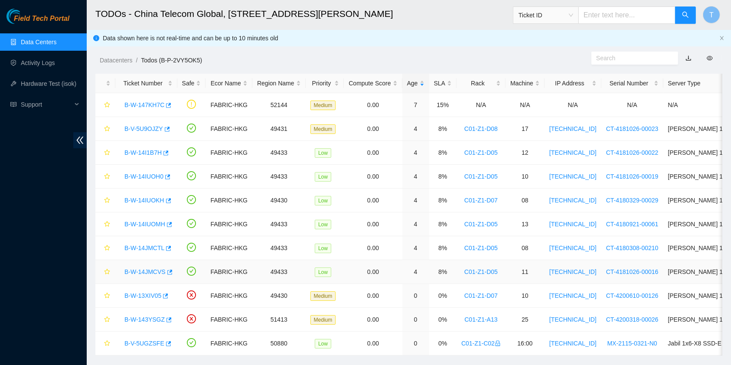
click at [146, 271] on link "B-W-14JMCVS" at bounding box center [144, 271] width 41 height 7
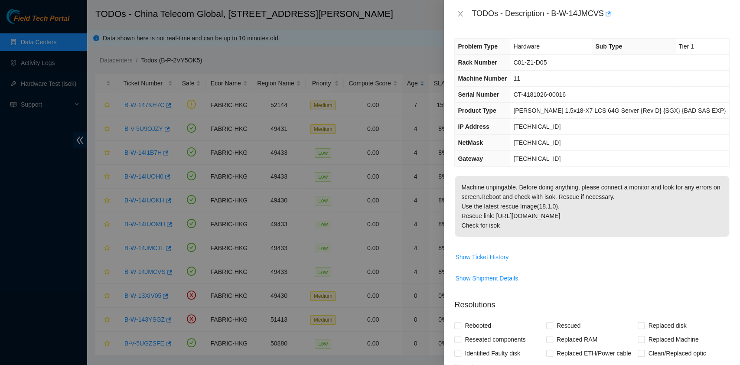
click at [499, 214] on p "Machine unpingable. Before doing anything, please connect a monitor and look fo…" at bounding box center [592, 206] width 274 height 61
drag, startPoint x: 503, startPoint y: 225, endPoint x: 470, endPoint y: 15, distance: 212.9
click at [470, 15] on div "TODOs - Description - B-W-14JMCVS Problem Type Hardware Sub Type Tier 1 Rack Nu…" at bounding box center [592, 182] width 296 height 365
click at [461, 16] on icon "close" at bounding box center [460, 13] width 7 height 7
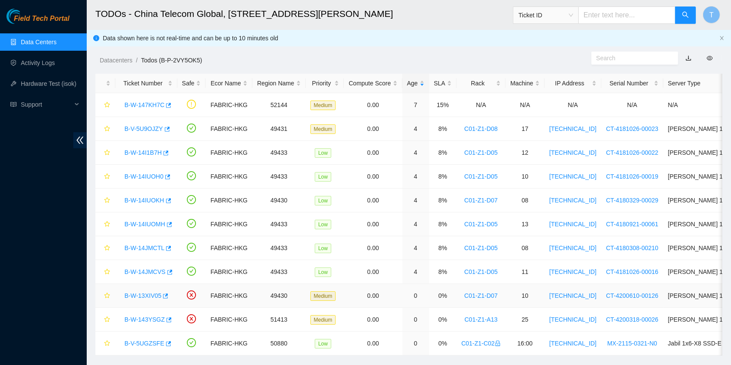
click at [140, 301] on div "B-W-13XIV05" at bounding box center [146, 296] width 52 height 14
click at [146, 295] on link "B-W-13XIV05" at bounding box center [142, 295] width 37 height 7
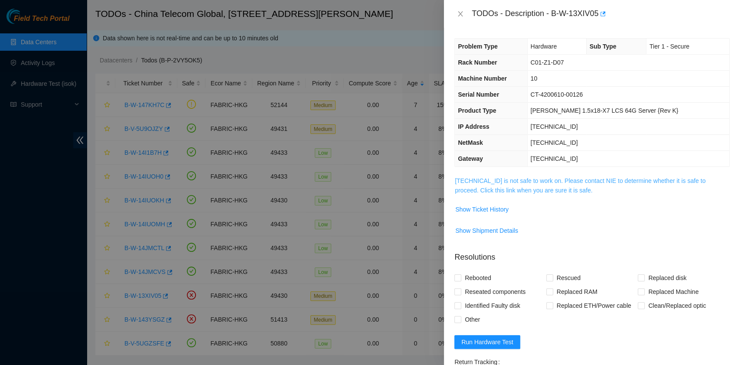
click at [534, 184] on link "23.58.209.205 is not safe to work on. Please contact NIE to determine whether i…" at bounding box center [580, 185] width 251 height 16
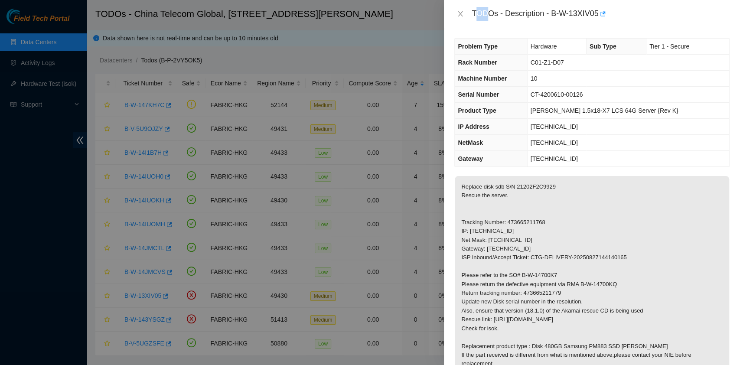
drag, startPoint x: 475, startPoint y: 10, endPoint x: 486, endPoint y: 11, distance: 10.9
click at [486, 11] on div "TODOs - Description - B-W-13XIV05" at bounding box center [601, 14] width 258 height 14
click at [474, 11] on div "TODOs - Description - B-W-13XIV05" at bounding box center [601, 14] width 258 height 14
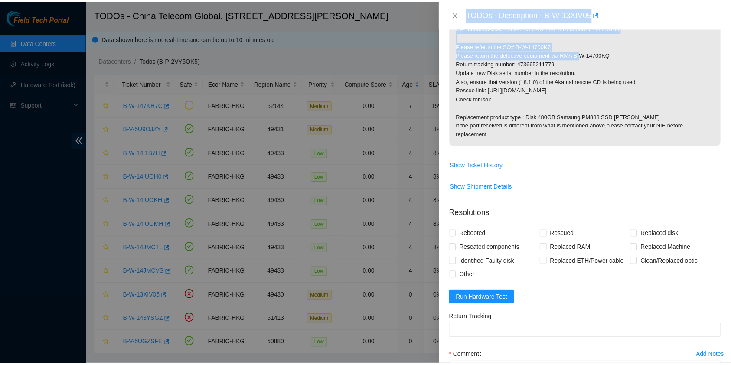
scroll to position [230, 0]
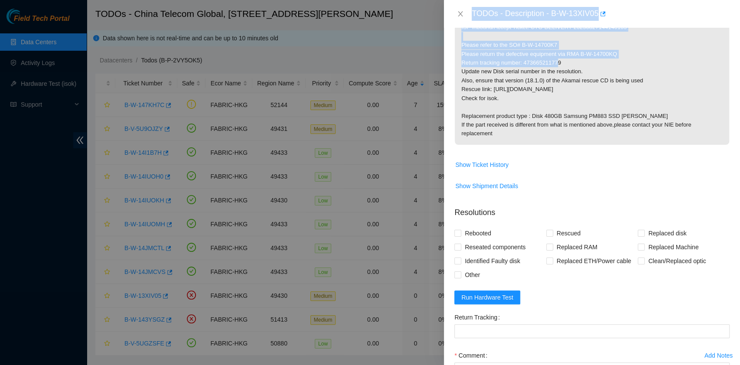
drag, startPoint x: 473, startPoint y: 10, endPoint x: 591, endPoint y: 62, distance: 128.7
click at [591, 62] on div "TODOs - Description - B-W-13XIV05 Problem Type Hardware Sub Type Tier 1 - Secur…" at bounding box center [592, 182] width 296 height 365
click at [466, 12] on button "Close" at bounding box center [460, 14] width 12 height 8
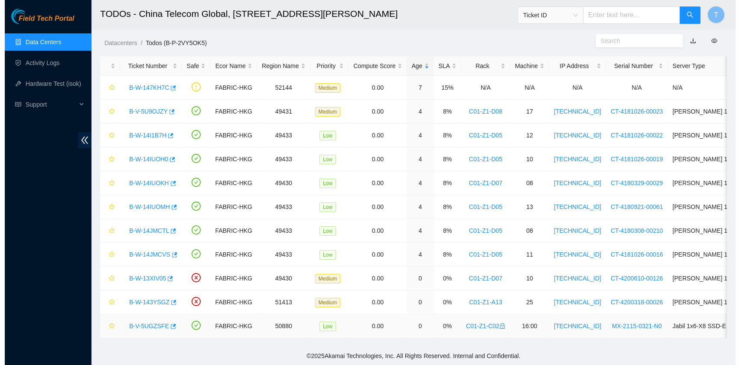
scroll to position [26, 0]
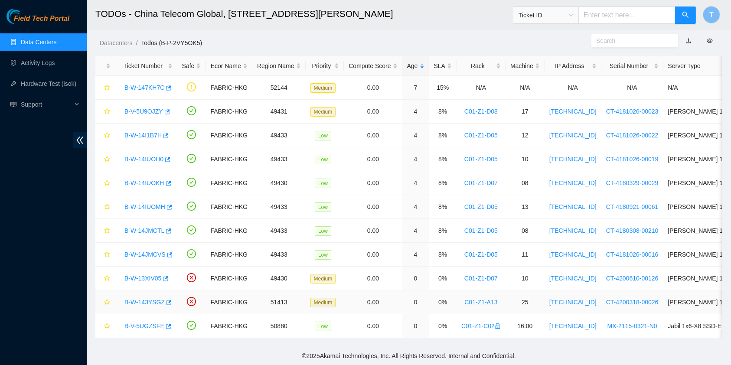
click at [147, 299] on link "B-W-143YSGZ" at bounding box center [144, 302] width 40 height 7
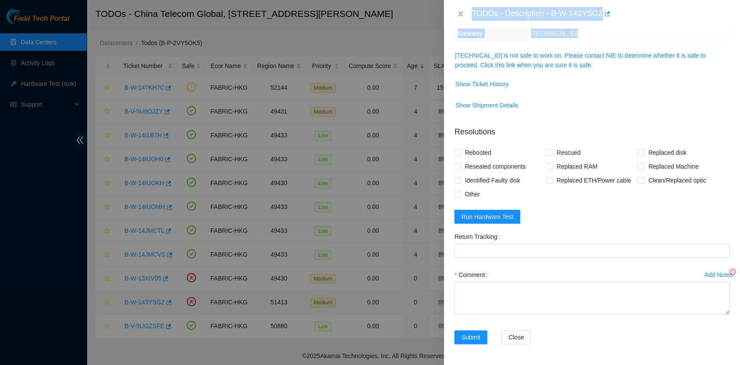
scroll to position [91, 0]
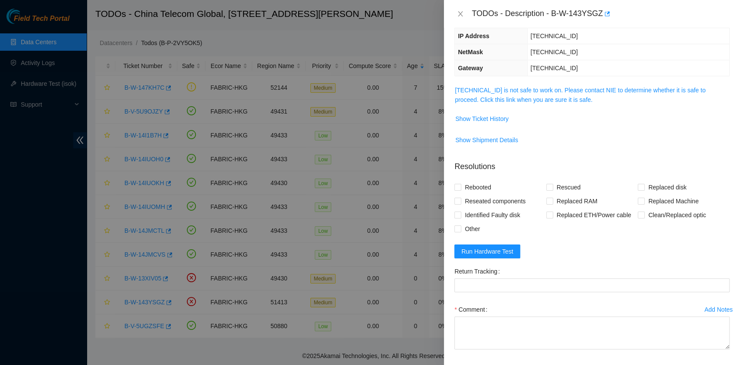
click at [583, 139] on span "Show Shipment Details" at bounding box center [592, 140] width 274 height 14
click at [508, 77] on div "Problem Type Hardware Sub Type Tier 1 - Secure Rack Number C01-Z1-A13 Machine N…" at bounding box center [592, 196] width 296 height 337
click at [510, 83] on div "Problem Type Hardware Sub Type Tier 1 - Secure Rack Number C01-Z1-A13 Machine N…" at bounding box center [592, 196] width 296 height 337
click at [512, 88] on link "23.204.98.122 is not safe to work on. Please contact NIE to determine whether i…" at bounding box center [580, 95] width 251 height 16
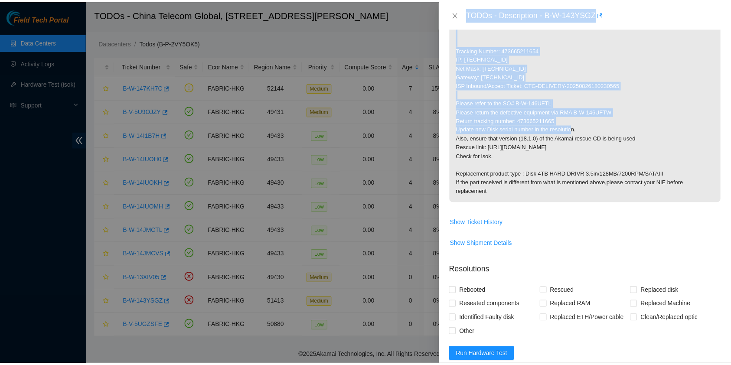
scroll to position [173, 0]
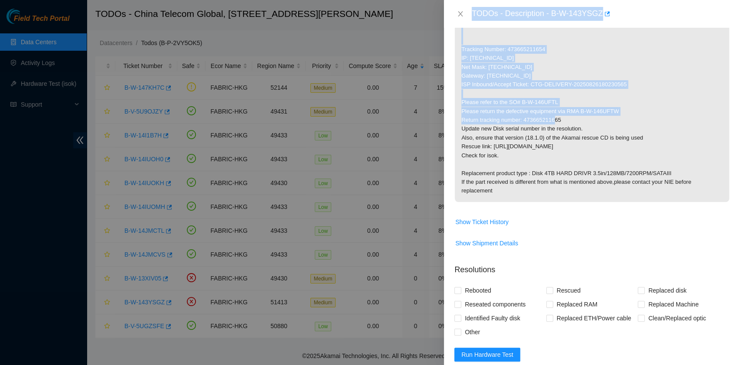
drag, startPoint x: 471, startPoint y: 10, endPoint x: 579, endPoint y: 115, distance: 151.2
click at [579, 115] on div "TODOs - Description - B-W-143YSGZ Problem Type Hardware Sub Type Tier 1 - Secur…" at bounding box center [592, 182] width 296 height 365
click at [459, 13] on icon "close" at bounding box center [460, 13] width 7 height 7
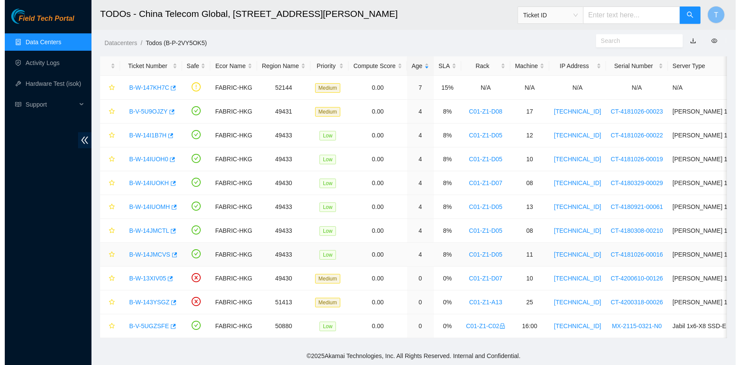
scroll to position [129, 0]
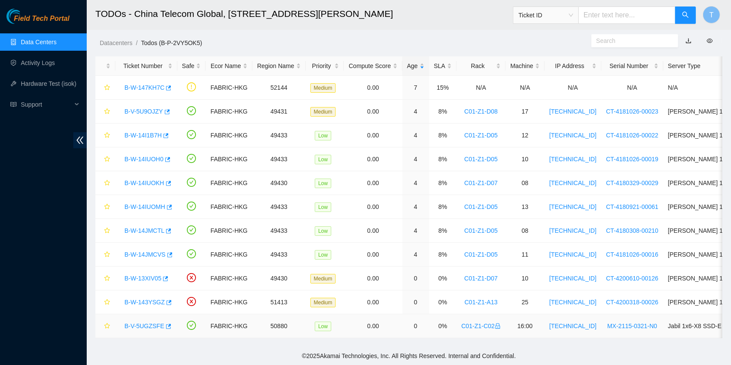
click at [142, 323] on link "B-V-5UGZSFE" at bounding box center [144, 326] width 40 height 7
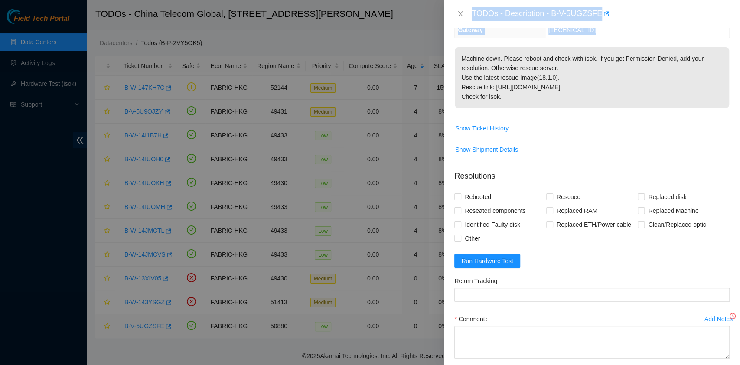
scroll to position [91, 0]
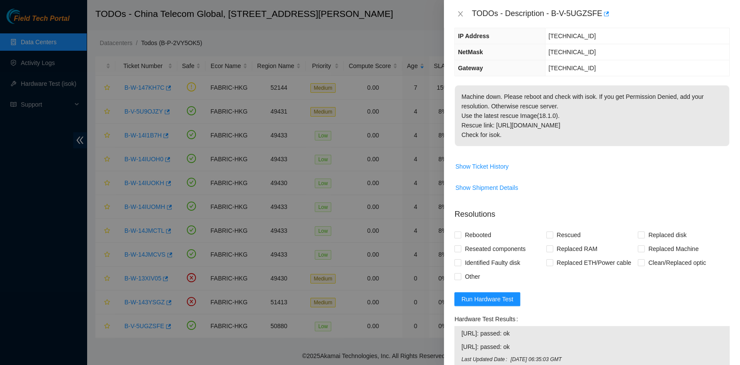
click at [535, 131] on p "Machine down. Please reboot and check with isok. If you get Permission Denied, …" at bounding box center [592, 115] width 274 height 61
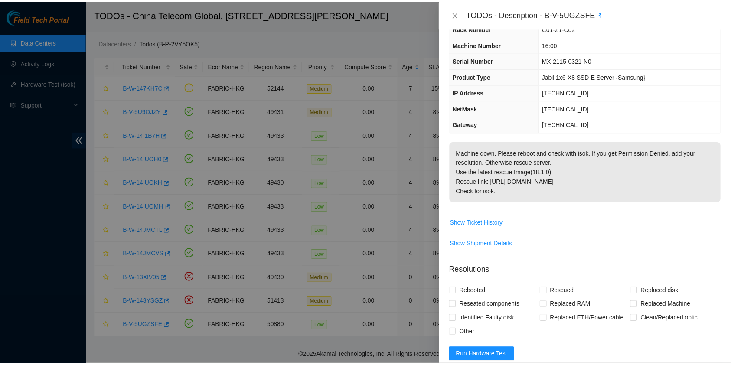
scroll to position [0, 0]
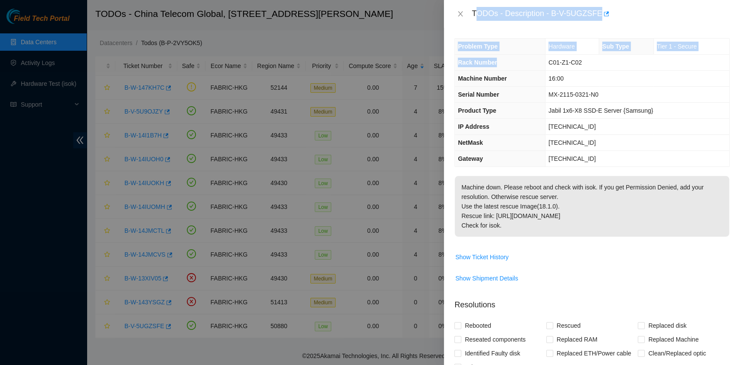
drag, startPoint x: 475, startPoint y: 13, endPoint x: 516, endPoint y: 56, distance: 59.8
click at [516, 56] on div "TODOs - Description - B-V-5UGZSFE Problem Type Hardware Sub Type Tier 1 - Secur…" at bounding box center [592, 182] width 296 height 365
click at [483, 23] on div "TODOs - Description - B-V-5UGZSFE" at bounding box center [592, 14] width 296 height 28
drag, startPoint x: 475, startPoint y: 13, endPoint x: 540, endPoint y: 220, distance: 217.7
click at [540, 220] on div "TODOs - Description - B-V-5UGZSFE Problem Type Hardware Sub Type Tier 1 - Secur…" at bounding box center [592, 182] width 296 height 365
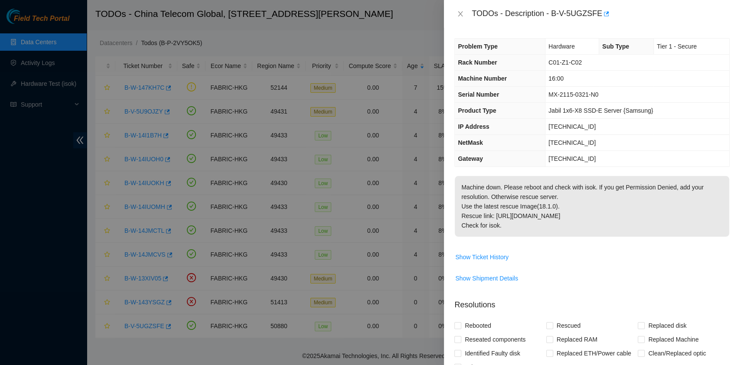
click at [456, 19] on div "TODOs - Description - B-V-5UGZSFE" at bounding box center [591, 14] width 275 height 14
click at [459, 15] on icon "close" at bounding box center [460, 13] width 5 height 5
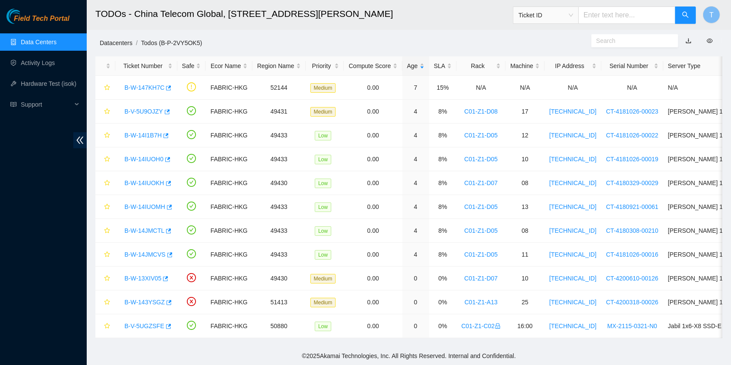
click at [105, 39] on link "Datacenters" at bounding box center [116, 42] width 33 height 7
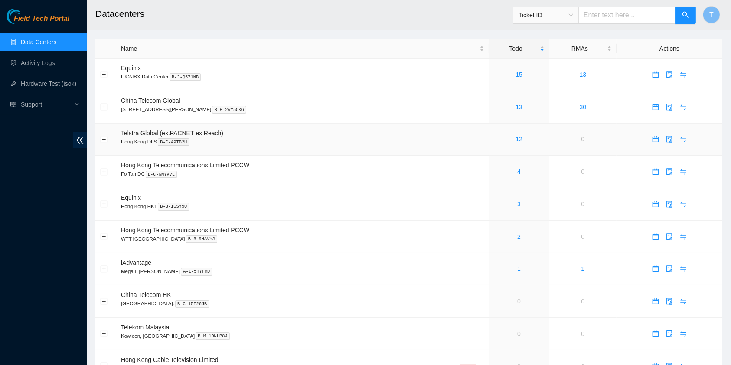
click at [503, 143] on div "12" at bounding box center [519, 139] width 51 height 10
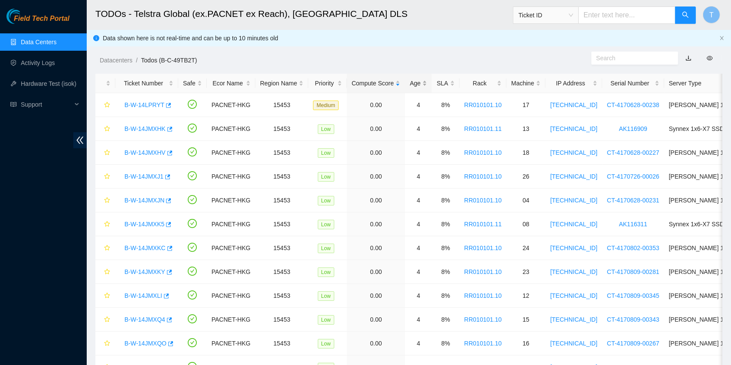
click at [417, 81] on div "Age" at bounding box center [418, 83] width 17 height 10
click at [142, 102] on link "B-W-14LPRYT" at bounding box center [144, 104] width 40 height 7
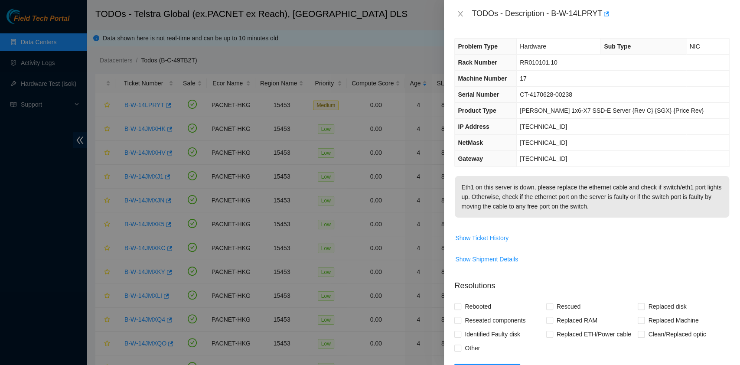
drag, startPoint x: 469, startPoint y: 15, endPoint x: 644, endPoint y: 211, distance: 262.9
click at [644, 211] on div "TODOs - Description - B-W-14LPRYT Problem Type Hardware Sub Type NIC Rack Numbe…" at bounding box center [592, 182] width 296 height 365
click at [462, 10] on button "Close" at bounding box center [460, 14] width 12 height 8
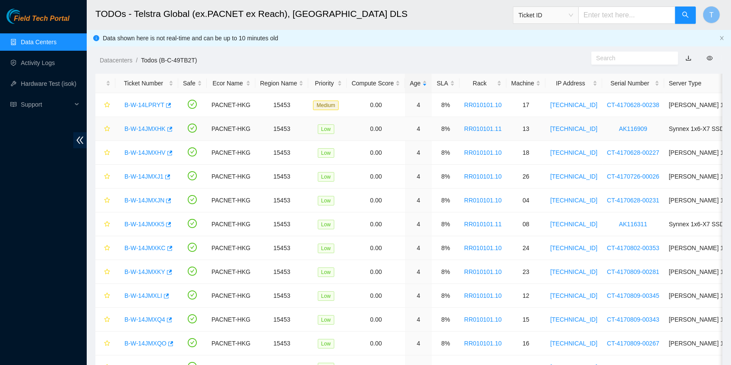
drag, startPoint x: 149, startPoint y: 129, endPoint x: 163, endPoint y: 133, distance: 14.4
click at [149, 129] on link "B-W-14JMXHK" at bounding box center [144, 128] width 41 height 7
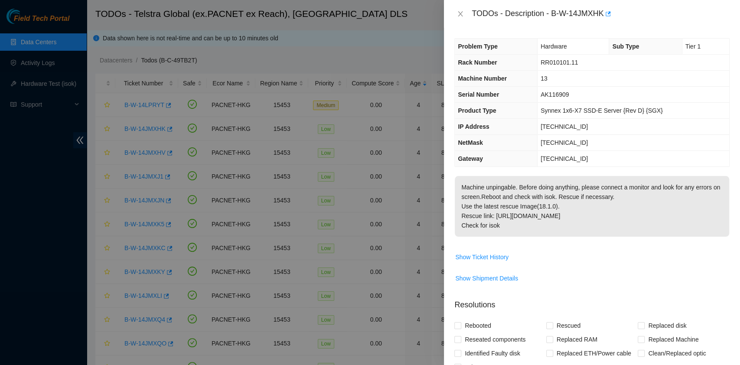
click at [514, 158] on th "Gateway" at bounding box center [496, 159] width 82 height 16
drag, startPoint x: 472, startPoint y: 13, endPoint x: 545, endPoint y: 224, distance: 222.7
click at [545, 224] on div "TODOs - Description - B-W-14JMXHK Problem Type Hardware Sub Type Tier 1 Rack Nu…" at bounding box center [592, 182] width 296 height 365
click at [462, 12] on icon "close" at bounding box center [460, 13] width 5 height 5
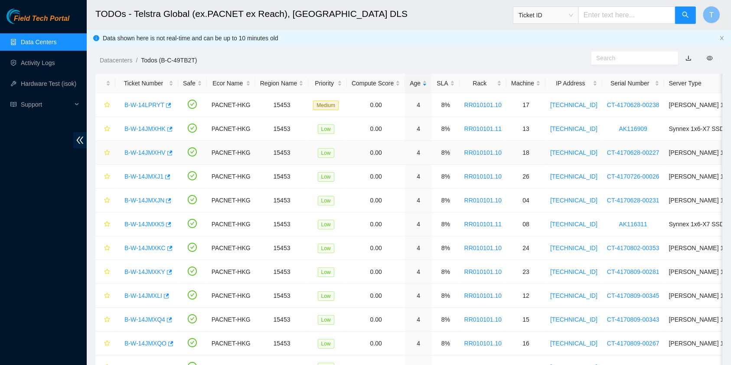
click at [146, 152] on link "B-W-14JMXHV" at bounding box center [144, 152] width 41 height 7
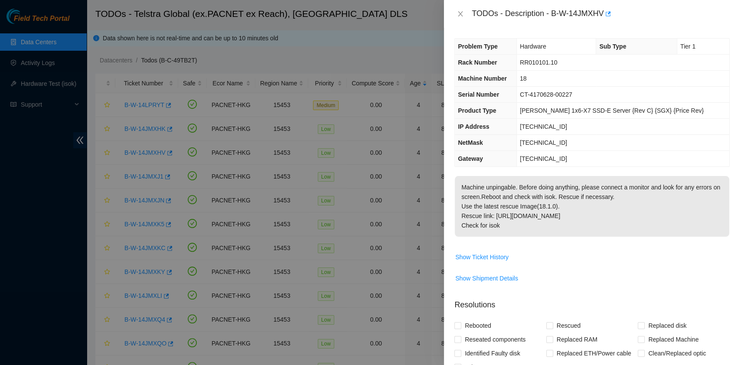
click at [523, 171] on div "Problem Type Hardware Sub Type Tier 1 Rack Number RR010101.10 Machine Number 18…" at bounding box center [592, 196] width 296 height 337
drag, startPoint x: 472, startPoint y: 12, endPoint x: 555, endPoint y: 226, distance: 229.8
click at [555, 226] on div "TODOs - Description - B-W-14JMXHV Problem Type Hardware Sub Type Tier 1 Rack Nu…" at bounding box center [592, 182] width 296 height 365
click at [462, 12] on icon "close" at bounding box center [460, 13] width 7 height 7
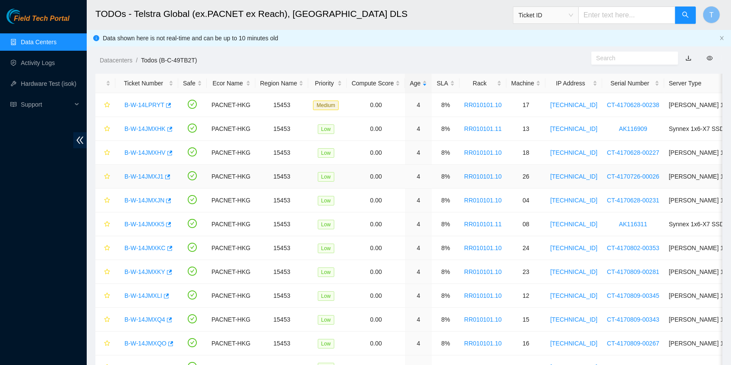
click at [150, 175] on link "B-W-14JMXJ1" at bounding box center [143, 176] width 39 height 7
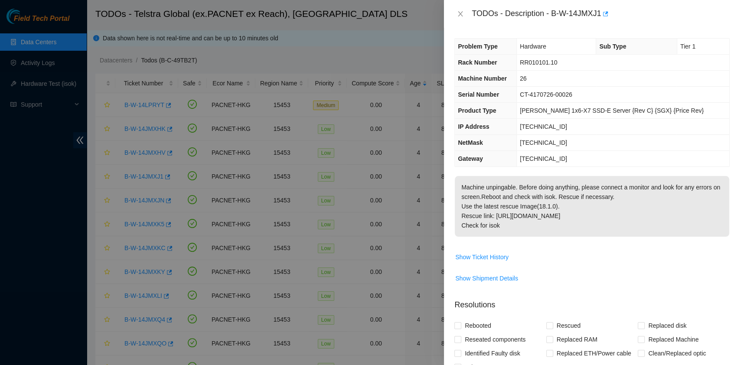
click at [559, 221] on p "Machine unpingable. Before doing anything, please connect a monitor and look fo…" at bounding box center [592, 206] width 274 height 61
drag, startPoint x: 487, startPoint y: 224, endPoint x: 470, endPoint y: 20, distance: 205.4
click at [470, 20] on div "TODOs - Description - B-W-14JMXJ1 Problem Type Hardware Sub Type Tier 1 Rack Nu…" at bounding box center [592, 182] width 296 height 365
click at [462, 9] on div "TODOs - Description - B-W-14JMXJ1" at bounding box center [591, 14] width 275 height 14
click at [458, 16] on icon "close" at bounding box center [460, 13] width 5 height 5
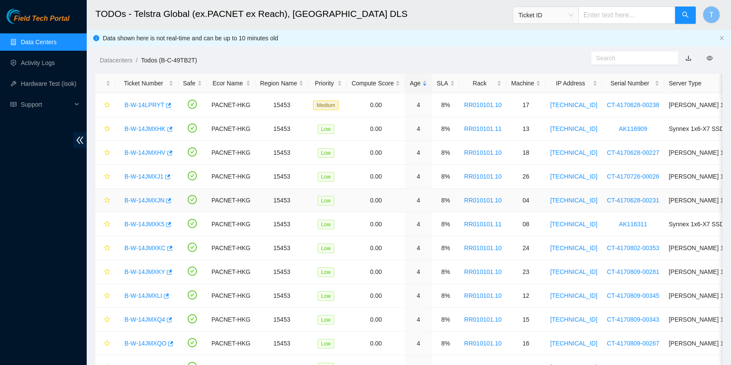
click at [146, 199] on link "B-W-14JMXJN" at bounding box center [144, 200] width 40 height 7
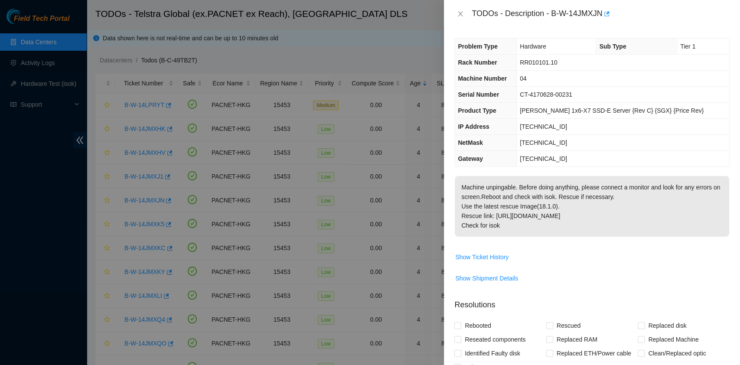
click at [588, 144] on td "255.255.255.192" at bounding box center [623, 143] width 212 height 16
drag, startPoint x: 507, startPoint y: 229, endPoint x: 465, endPoint y: 5, distance: 227.2
click at [465, 5] on div "TODOs - Description - B-W-14JMXJN Problem Type Hardware Sub Type Tier 1 Rack Nu…" at bounding box center [592, 182] width 296 height 365
click at [456, 16] on button "Close" at bounding box center [460, 14] width 12 height 8
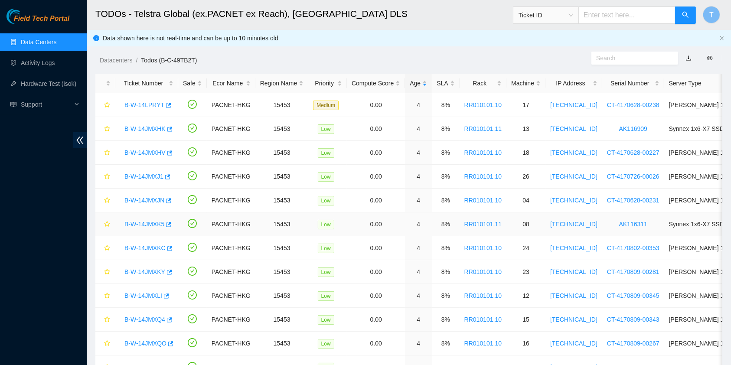
click at [149, 225] on link "B-W-14JMXK5" at bounding box center [144, 224] width 40 height 7
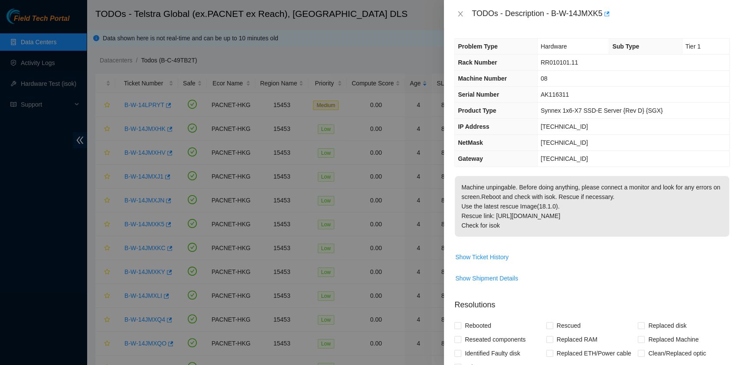
drag, startPoint x: 474, startPoint y: 193, endPoint x: 484, endPoint y: 225, distance: 33.7
click at [475, 193] on p "Machine unpingable. Before doing anything, please connect a monitor and look fo…" at bounding box center [592, 206] width 274 height 61
drag, startPoint x: 508, startPoint y: 229, endPoint x: 464, endPoint y: 16, distance: 216.9
click at [464, 16] on div "TODOs - Description - B-W-14JMXK5 Problem Type Hardware Sub Type Tier 1 Rack Nu…" at bounding box center [592, 182] width 296 height 365
click at [461, 13] on icon "close" at bounding box center [460, 13] width 7 height 7
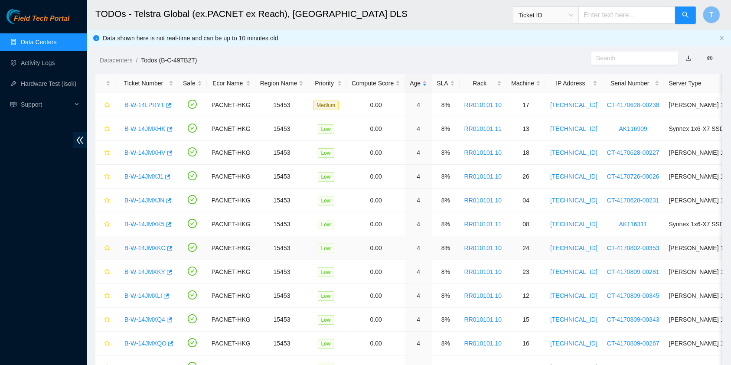
click at [132, 247] on link "B-W-14JMXKC" at bounding box center [144, 248] width 41 height 7
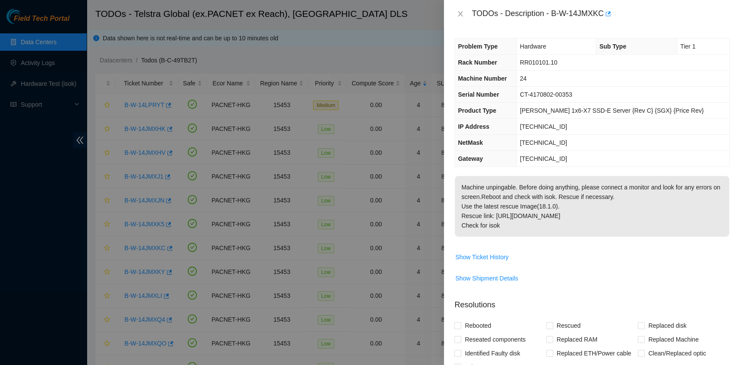
drag, startPoint x: 579, startPoint y: 216, endPoint x: 538, endPoint y: 226, distance: 42.3
click at [579, 216] on p "Machine unpingable. Before doing anything, please connect a monitor and look fo…" at bounding box center [592, 206] width 274 height 61
drag, startPoint x: 509, startPoint y: 231, endPoint x: 470, endPoint y: 4, distance: 229.8
click at [470, 4] on div "TODOs - Description - B-W-14JMXKC Problem Type Hardware Sub Type Tier 1 Rack Nu…" at bounding box center [592, 182] width 296 height 365
click at [461, 16] on icon "close" at bounding box center [460, 13] width 7 height 7
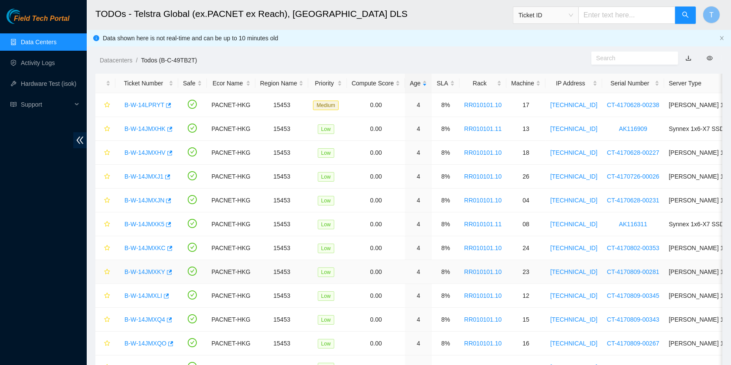
click at [148, 270] on link "B-W-14JMXKY" at bounding box center [144, 271] width 41 height 7
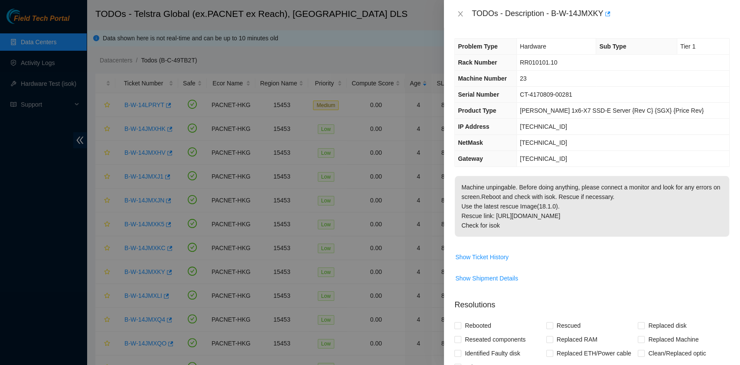
click at [528, 183] on p "Machine unpingable. Before doing anything, please connect a monitor and look fo…" at bounding box center [592, 206] width 274 height 61
drag, startPoint x: 500, startPoint y: 229, endPoint x: 460, endPoint y: 19, distance: 214.2
click at [460, 19] on div "TODOs - Description - B-W-14JMXKY Problem Type Hardware Sub Type Tier 1 Rack Nu…" at bounding box center [592, 182] width 296 height 365
click at [463, 16] on icon "close" at bounding box center [460, 13] width 7 height 7
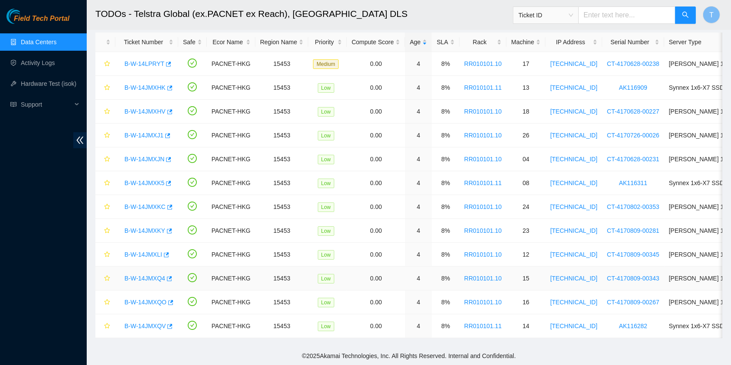
scroll to position [49, 0]
click at [154, 251] on link "B-W-14JMXLI" at bounding box center [143, 254] width 38 height 7
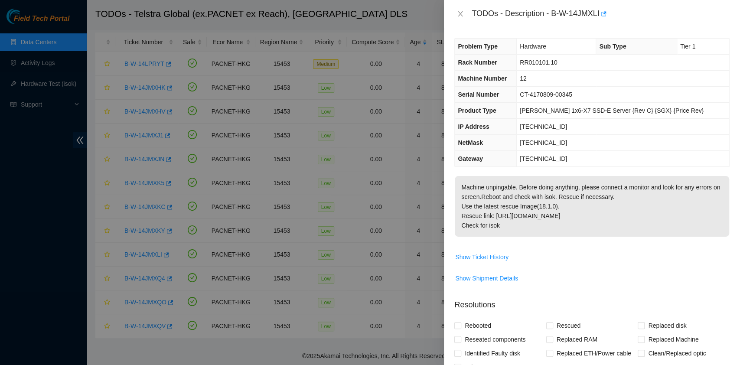
click at [542, 183] on p "Machine unpingable. Before doing anything, please connect a monitor and look fo…" at bounding box center [592, 206] width 274 height 61
drag, startPoint x: 510, startPoint y: 226, endPoint x: 461, endPoint y: 18, distance: 213.2
click at [461, 18] on div "TODOs - Description - B-W-14JMXLI Problem Type Hardware Sub Type Tier 1 Rack Nu…" at bounding box center [592, 182] width 296 height 365
click at [460, 11] on icon "close" at bounding box center [460, 13] width 7 height 7
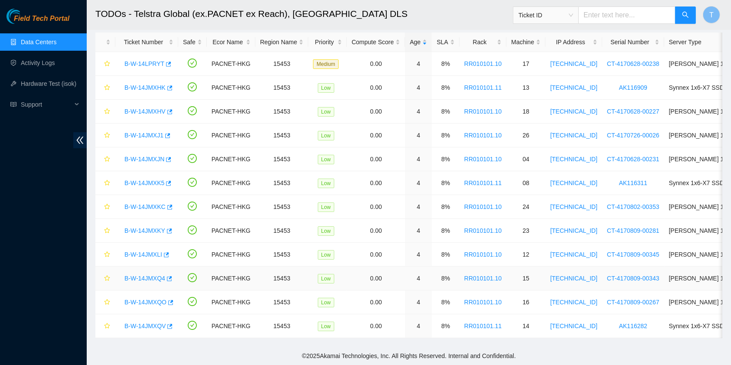
click at [148, 275] on link "B-W-14JMXQ4" at bounding box center [144, 278] width 41 height 7
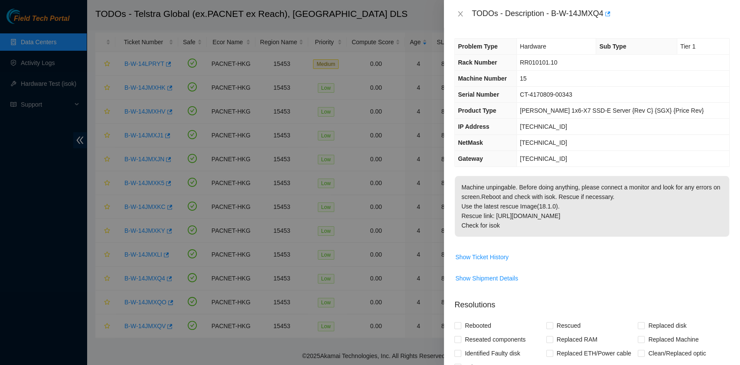
click at [525, 206] on p "Machine unpingable. Before doing anything, please connect a monitor and look fo…" at bounding box center [592, 206] width 274 height 61
drag, startPoint x: 511, startPoint y: 231, endPoint x: 471, endPoint y: 23, distance: 212.4
click at [471, 23] on div "TODOs - Description - B-W-14JMXQ4 Problem Type Hardware Sub Type Tier 1 Rack Nu…" at bounding box center [592, 182] width 296 height 365
click at [463, 12] on icon "close" at bounding box center [460, 13] width 7 height 7
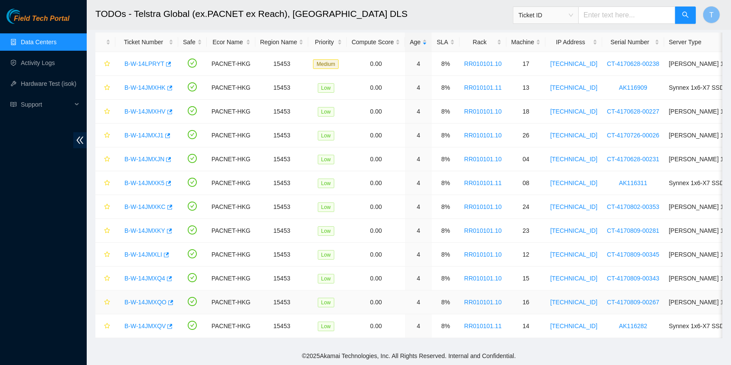
click at [154, 299] on link "B-W-14JMXQO" at bounding box center [145, 302] width 42 height 7
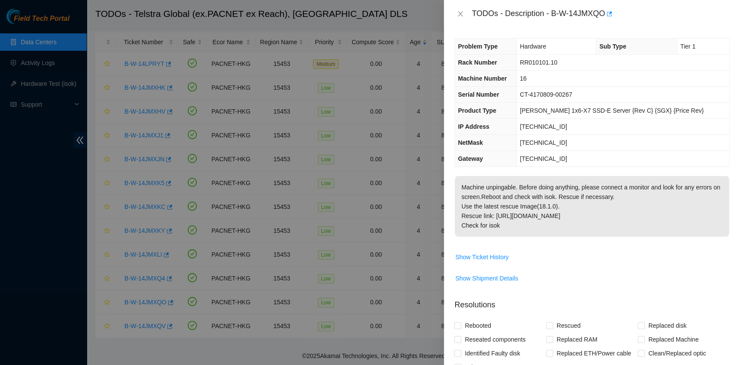
click at [576, 227] on p "Machine unpingable. Before doing anything, please connect a monitor and look fo…" at bounding box center [592, 206] width 274 height 61
drag, startPoint x: 533, startPoint y: 226, endPoint x: 474, endPoint y: 8, distance: 226.2
click at [474, 8] on div "TODOs - Description - B-W-14JMXQO Problem Type Hardware Sub Type Tier 1 Rack Nu…" at bounding box center [592, 182] width 296 height 365
click at [460, 13] on icon "close" at bounding box center [460, 13] width 5 height 5
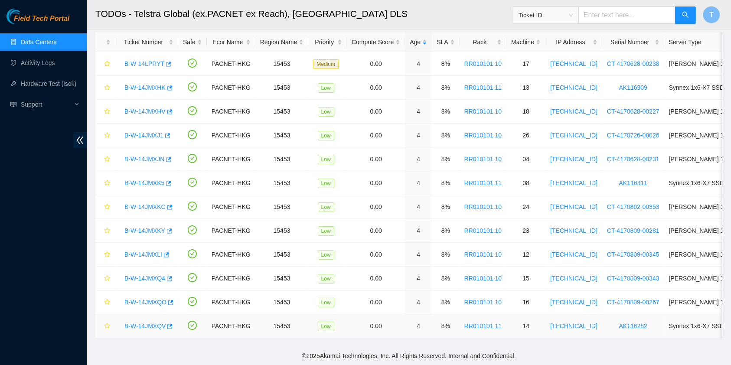
click at [145, 323] on link "B-W-14JMXQV" at bounding box center [144, 326] width 41 height 7
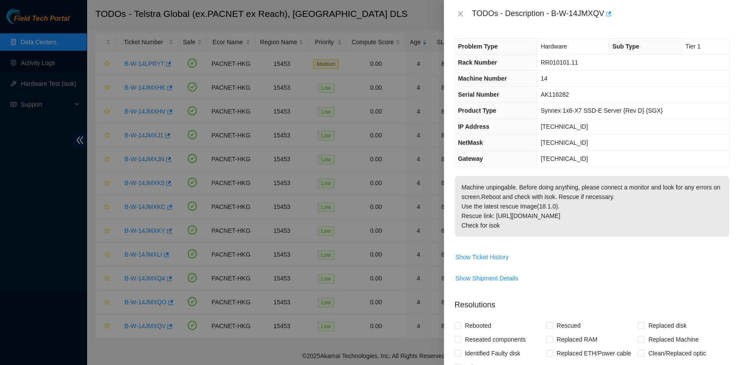
drag, startPoint x: 593, startPoint y: 216, endPoint x: 560, endPoint y: 216, distance: 33.0
click at [593, 215] on p "Machine unpingable. Before doing anything, please connect a monitor and look fo…" at bounding box center [592, 206] width 274 height 61
drag, startPoint x: 529, startPoint y: 223, endPoint x: 473, endPoint y: 23, distance: 207.6
click at [473, 23] on div "TODOs - Description - B-W-14JMXQV Problem Type Hardware Sub Type Tier 1 Rack Nu…" at bounding box center [592, 182] width 296 height 365
click at [461, 14] on icon "close" at bounding box center [460, 13] width 5 height 5
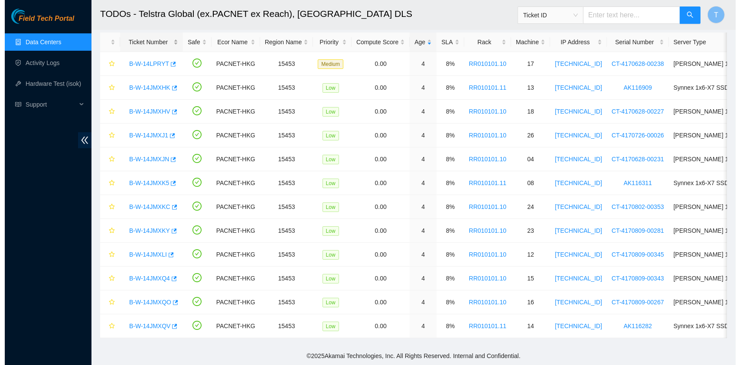
scroll to position [0, 0]
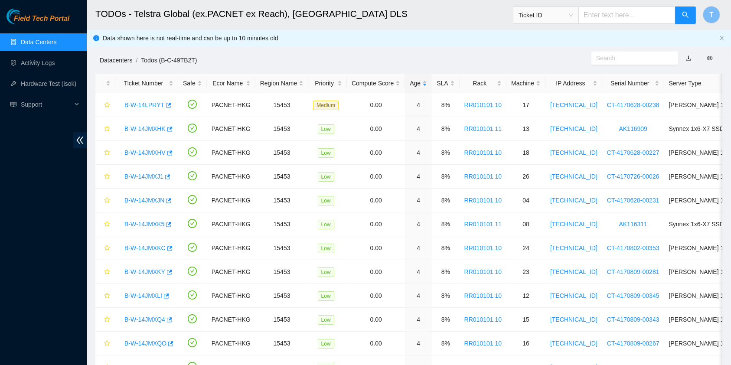
click at [117, 61] on link "Datacenters" at bounding box center [116, 60] width 33 height 7
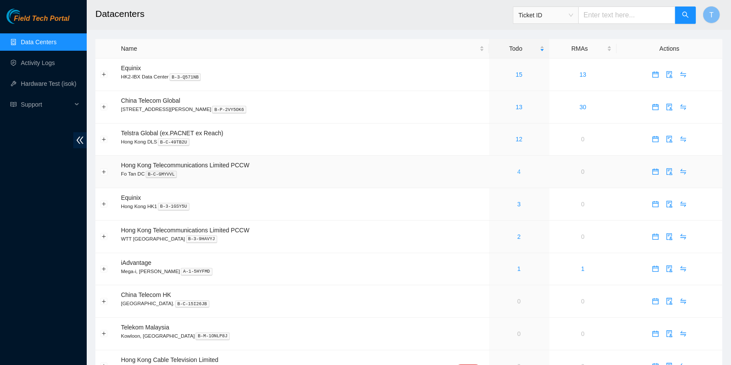
click at [517, 173] on link "4" at bounding box center [518, 171] width 3 height 7
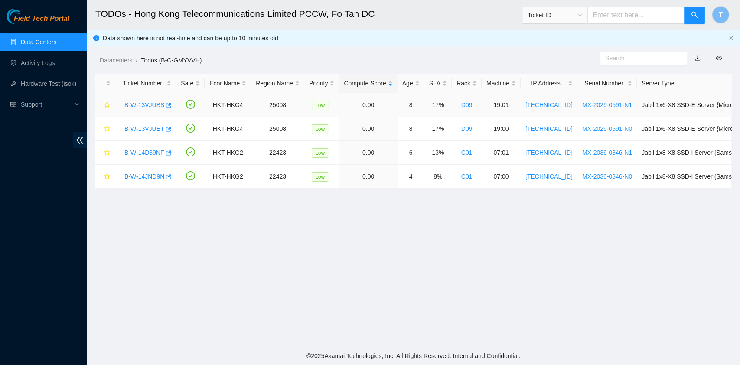
click at [131, 102] on link "B-W-13VJUBS" at bounding box center [144, 104] width 40 height 7
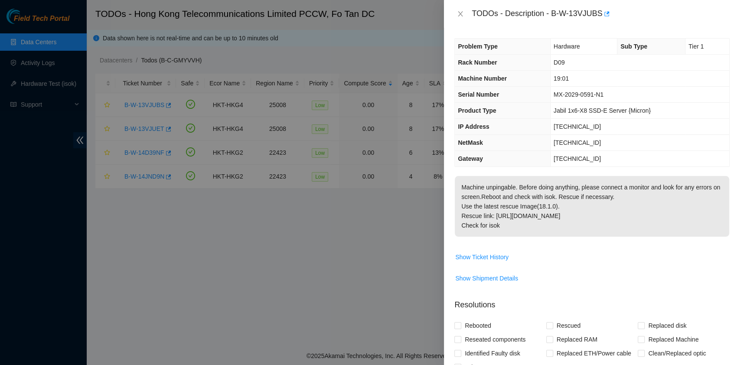
click at [554, 181] on p "Machine unpingable. Before doing anything, please connect a monitor and look fo…" at bounding box center [592, 206] width 274 height 61
drag, startPoint x: 472, startPoint y: 10, endPoint x: 538, endPoint y: 224, distance: 223.2
click at [538, 224] on div "TODOs - Description - B-W-13VJUBS Problem Type Hardware Sub Type Tier 1 Rack Nu…" at bounding box center [592, 182] width 296 height 365
click at [464, 18] on div "TODOs - Description - B-W-13VJUBS" at bounding box center [591, 14] width 275 height 14
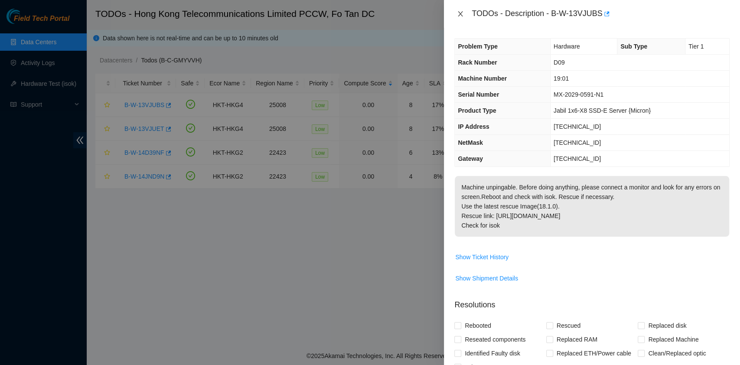
click at [459, 13] on icon "close" at bounding box center [460, 13] width 7 height 7
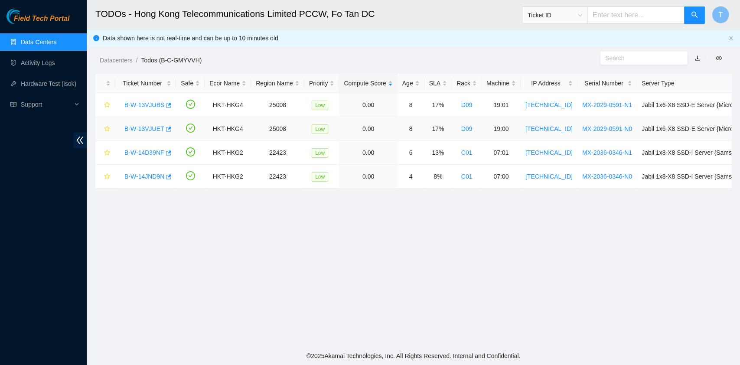
click at [143, 126] on link "B-W-13VJUET" at bounding box center [144, 128] width 40 height 7
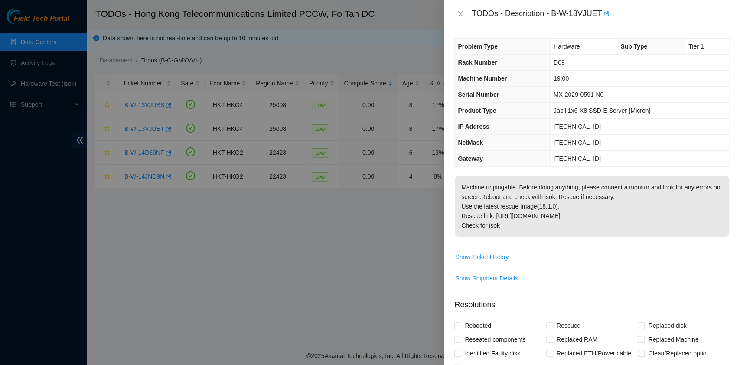
click at [518, 143] on th "NetMask" at bounding box center [502, 143] width 95 height 16
drag, startPoint x: 513, startPoint y: 227, endPoint x: 461, endPoint y: 20, distance: 213.7
click at [461, 20] on div "TODOs - Description - B-W-13VJUET Problem Type Hardware Sub Type Tier 1 Rack Nu…" at bounding box center [592, 182] width 296 height 365
click at [503, 362] on div "Other" at bounding box center [500, 367] width 92 height 14
click at [458, 5] on div "TODOs - Description - B-W-13VJUET" at bounding box center [592, 14] width 296 height 28
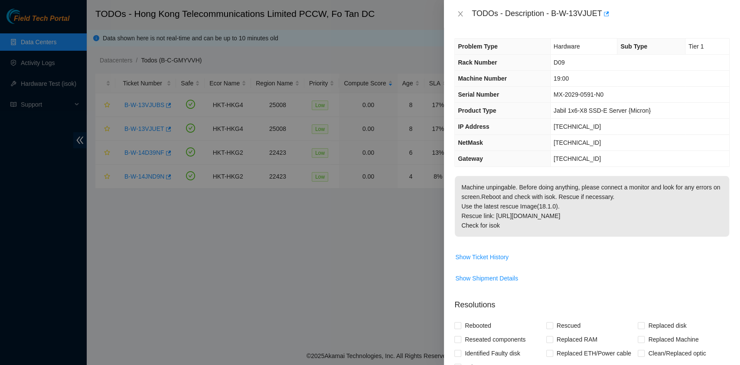
click at [461, 9] on div "TODOs - Description - B-W-13VJUET" at bounding box center [591, 14] width 275 height 14
click at [459, 15] on icon "close" at bounding box center [460, 13] width 5 height 5
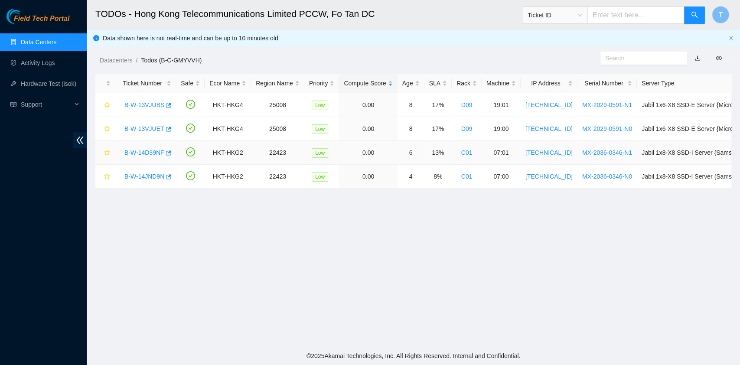
click at [142, 155] on link "B-W-14D39NF" at bounding box center [144, 152] width 40 height 7
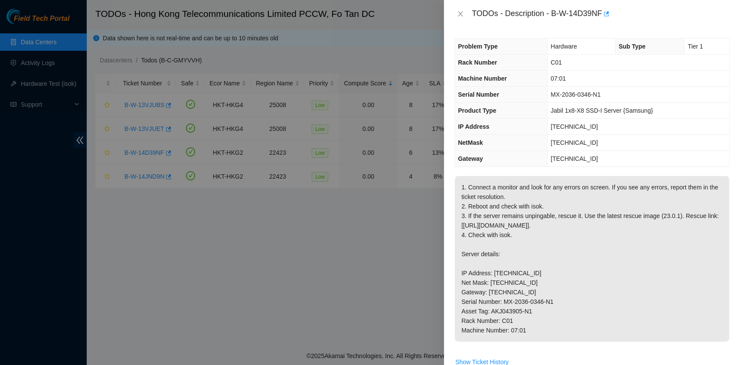
click at [494, 143] on th "NetMask" at bounding box center [501, 143] width 92 height 16
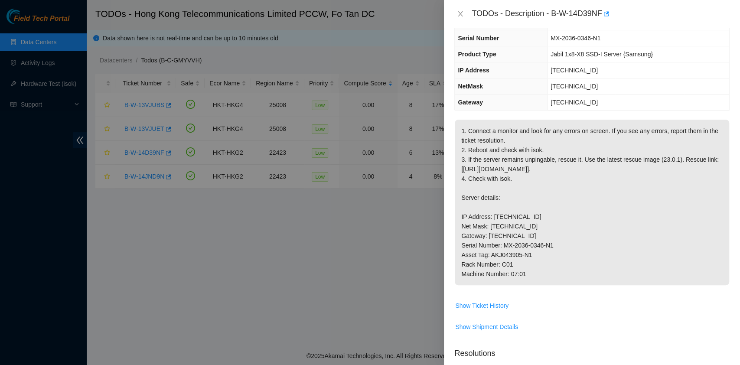
drag, startPoint x: 473, startPoint y: 11, endPoint x: 536, endPoint y: 283, distance: 278.8
click at [536, 283] on div "TODOs - Description - B-W-14D39NF Problem Type Hardware Sub Type Tier 1 Rack Nu…" at bounding box center [592, 182] width 296 height 365
click at [463, 18] on div "TODOs - Description - B-W-14D39NF" at bounding box center [591, 14] width 275 height 14
click at [463, 12] on icon "close" at bounding box center [460, 13] width 7 height 7
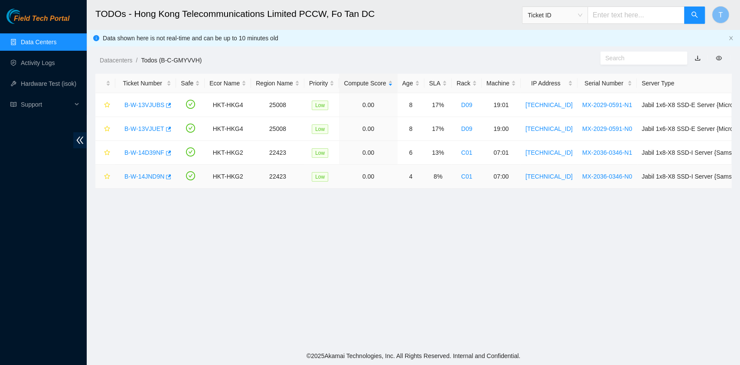
click at [150, 174] on link "B-W-14JND9N" at bounding box center [144, 176] width 40 height 7
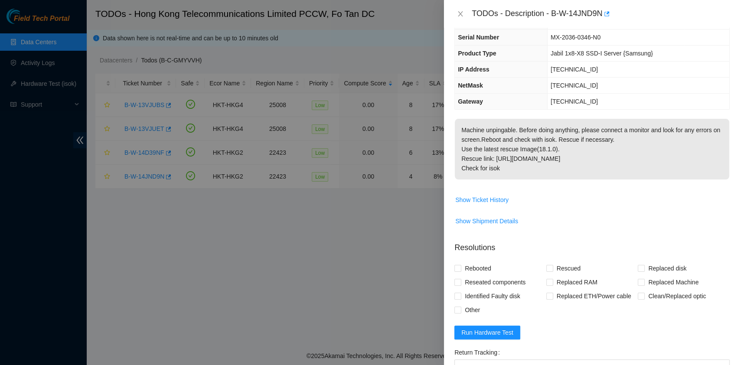
click at [558, 187] on td "Machine unpingable. Before doing anything, please connect a monitor and look fo…" at bounding box center [591, 155] width 275 height 74
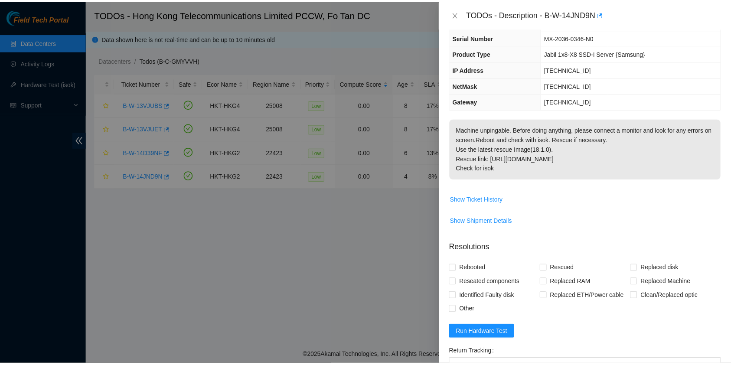
scroll to position [0, 0]
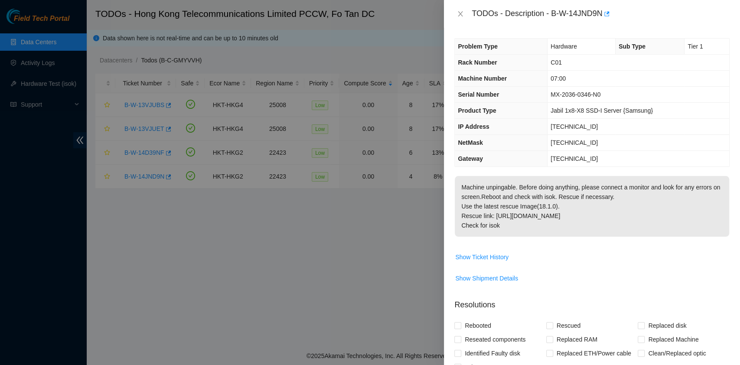
drag, startPoint x: 519, startPoint y: 174, endPoint x: 471, endPoint y: 13, distance: 167.6
click at [471, 13] on div "TODOs - Description - B-W-14JND9N Problem Type Hardware Sub Type Tier 1 Rack Nu…" at bounding box center [592, 182] width 296 height 365
click at [460, 12] on icon "close" at bounding box center [460, 13] width 7 height 7
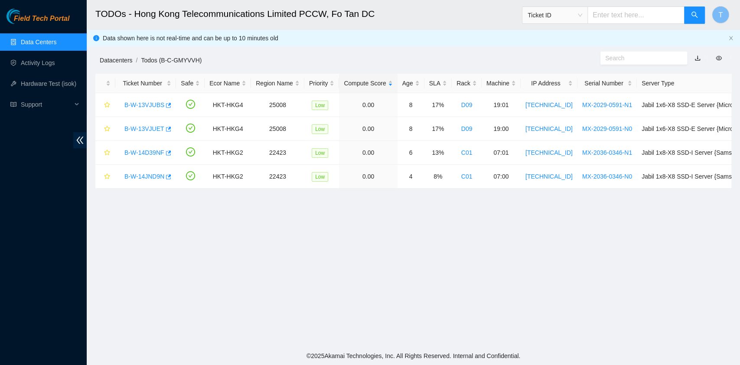
drag, startPoint x: 120, startPoint y: 68, endPoint x: 120, endPoint y: 60, distance: 7.8
click at [120, 68] on main "TODOs - Hong Kong Telecommunications Limited PCCW, Fo Tan DC Ticket ID T Data s…" at bounding box center [413, 173] width 653 height 347
click at [120, 60] on link "Datacenters" at bounding box center [116, 60] width 33 height 7
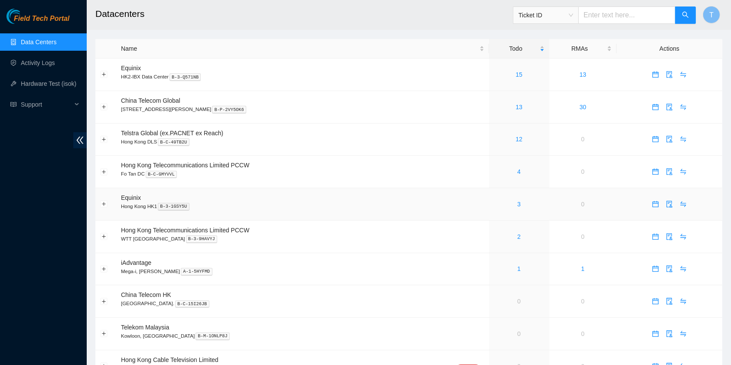
click at [505, 205] on div "3" at bounding box center [519, 204] width 51 height 10
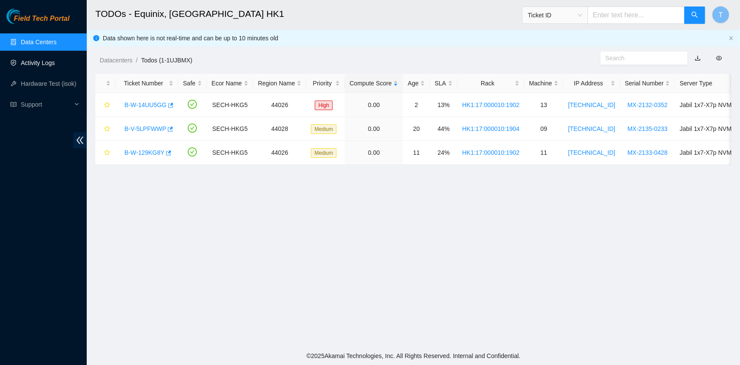
click at [29, 64] on link "Activity Logs" at bounding box center [38, 62] width 34 height 7
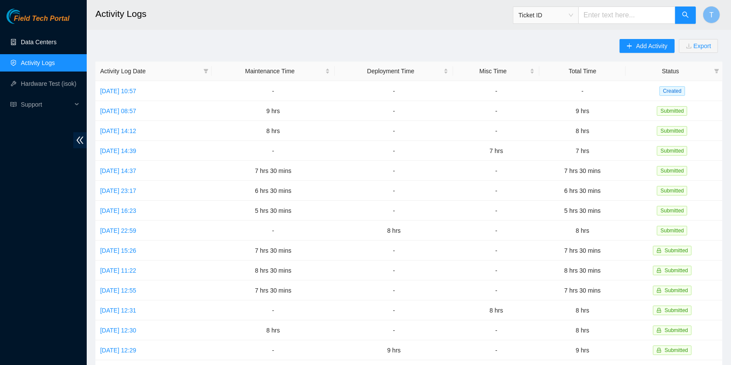
click at [35, 45] on link "Data Centers" at bounding box center [39, 42] width 36 height 7
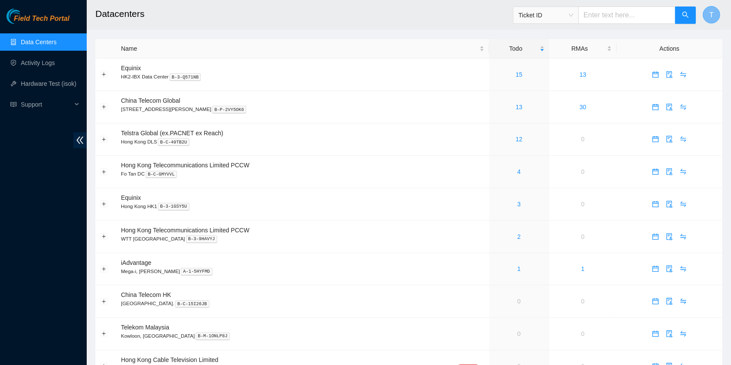
click at [715, 13] on button "T" at bounding box center [711, 14] width 17 height 17
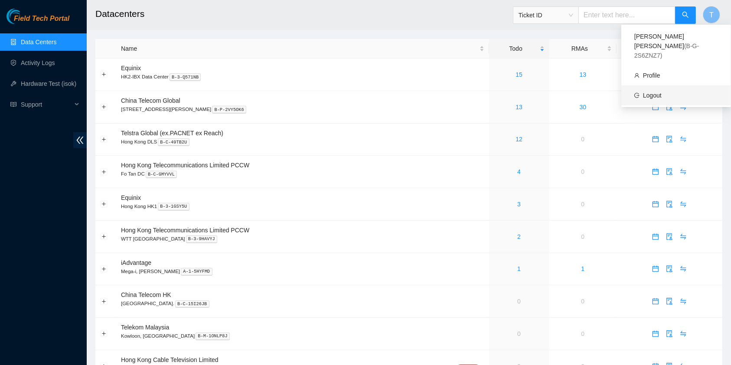
click at [650, 92] on link "Logout" at bounding box center [652, 95] width 19 height 7
